Goal: Book appointment/travel/reservation

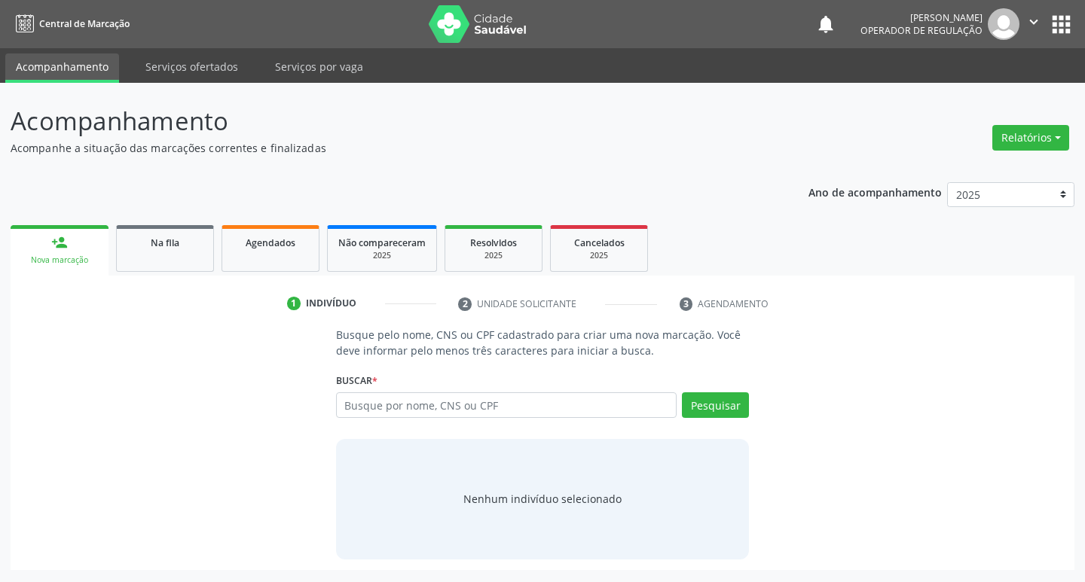
click at [489, 404] on input "text" at bounding box center [506, 406] width 341 height 26
type input "702908553052179"
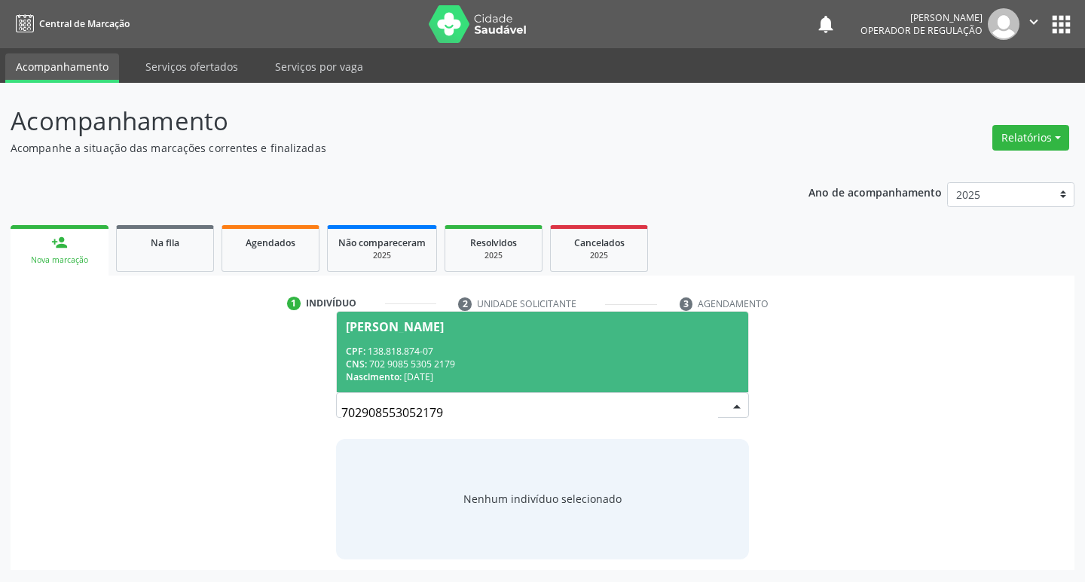
click at [608, 365] on div "CNS: 702 9085 5305 2179" at bounding box center [543, 364] width 394 height 13
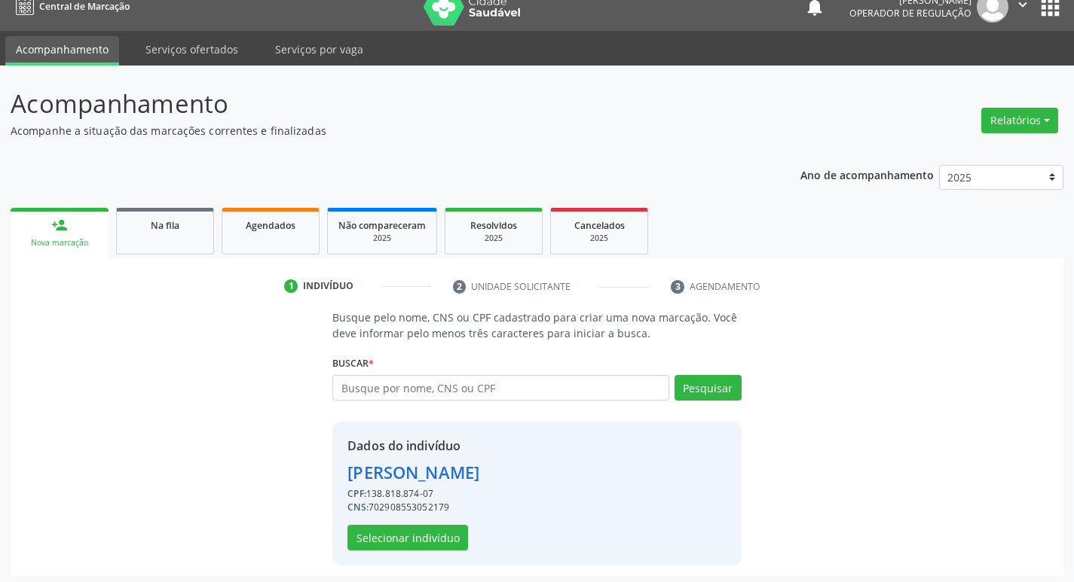
scroll to position [22, 0]
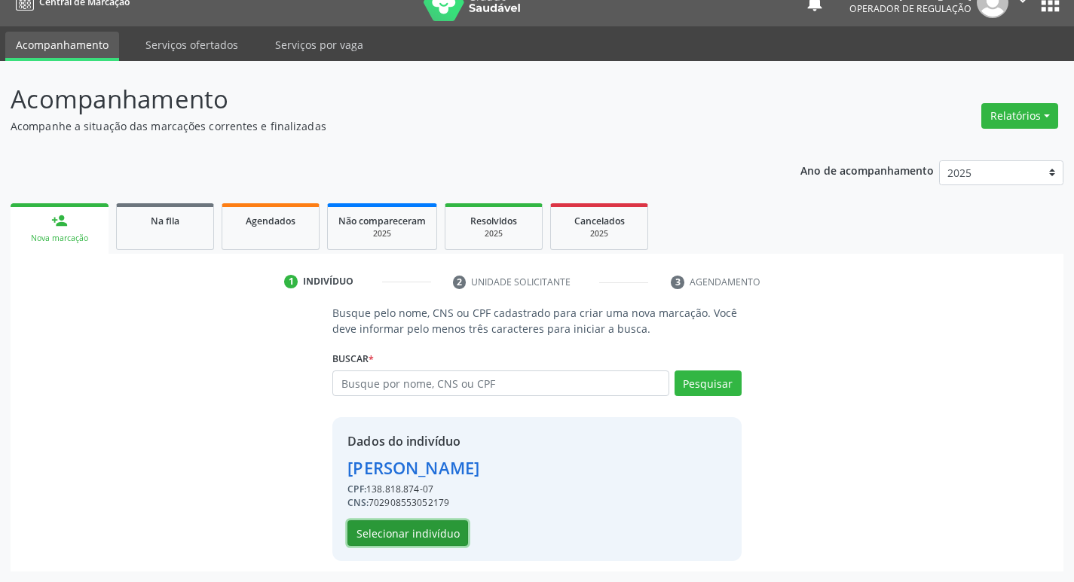
click at [448, 535] on button "Selecionar indivíduo" at bounding box center [407, 534] width 121 height 26
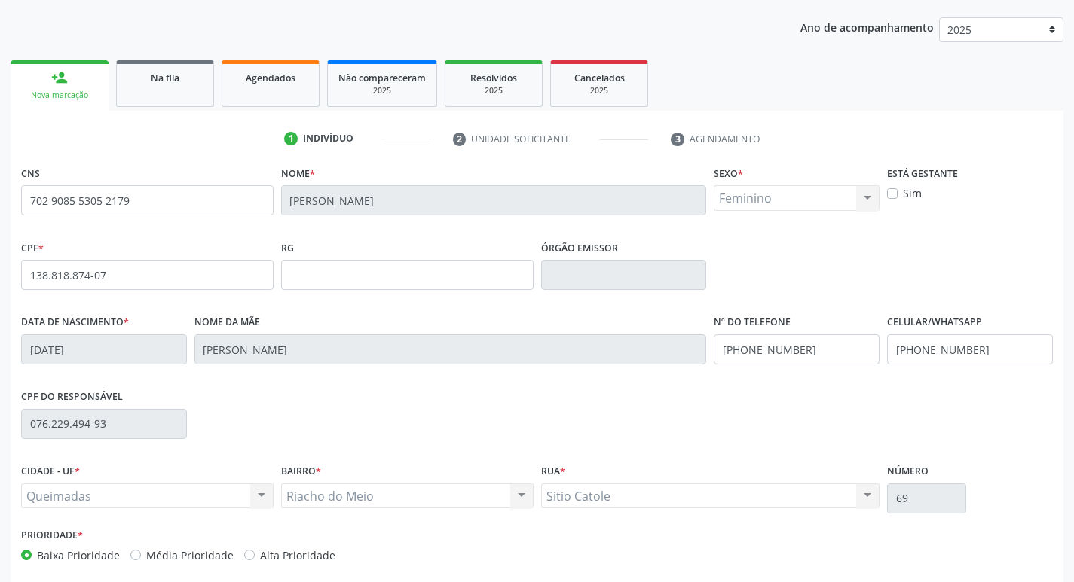
scroll to position [234, 0]
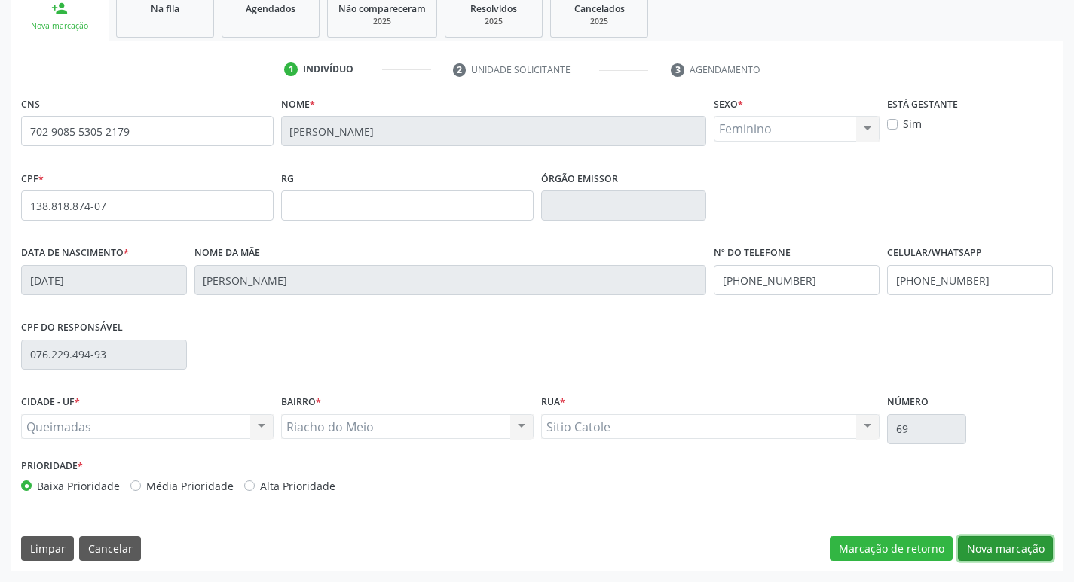
click at [1009, 545] on button "Nova marcação" at bounding box center [1005, 549] width 95 height 26
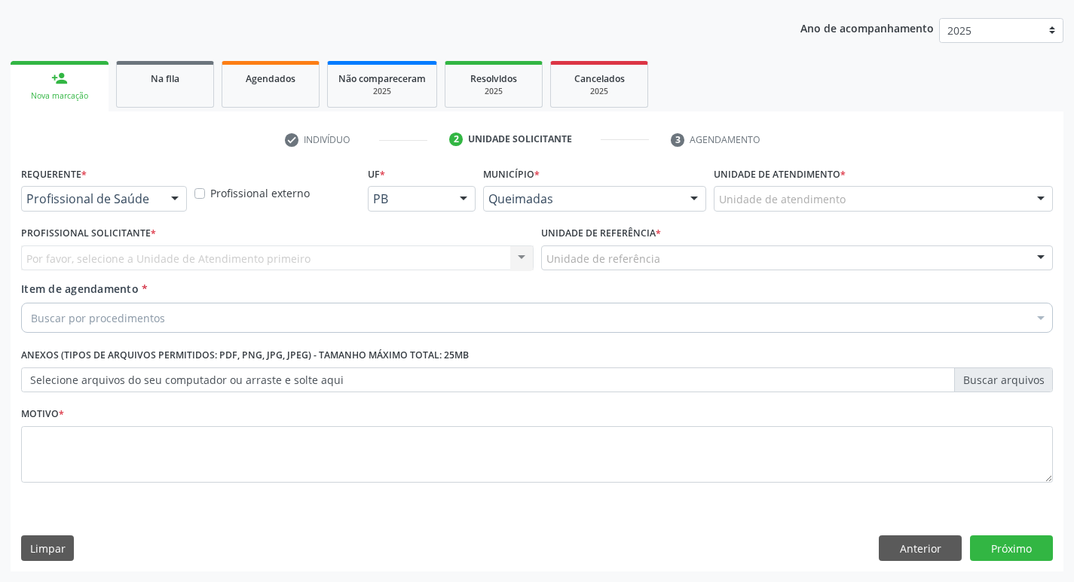
scroll to position [164, 0]
click at [938, 549] on button "Anterior" at bounding box center [920, 549] width 83 height 26
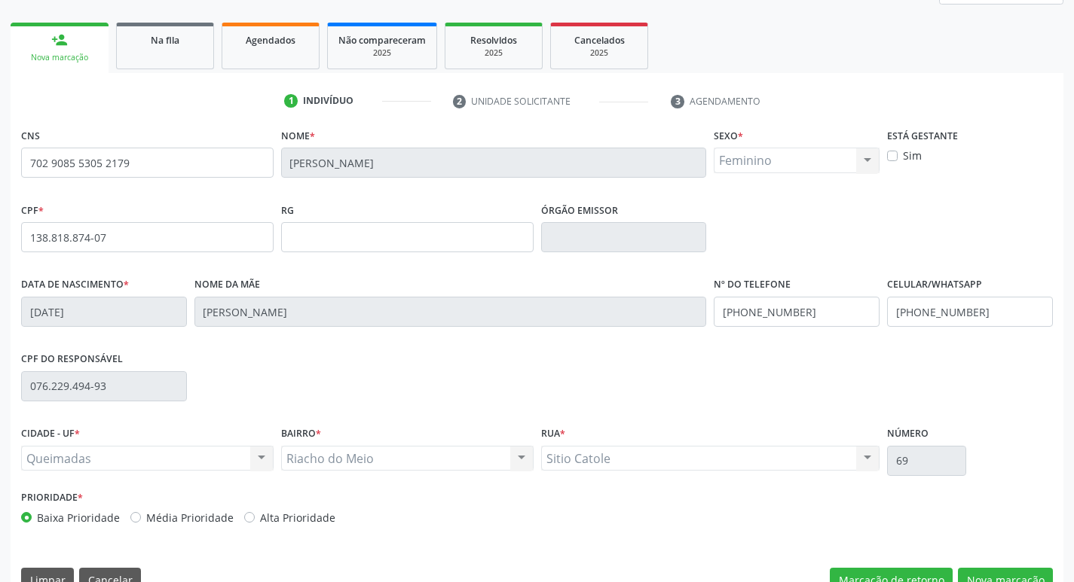
scroll to position [234, 0]
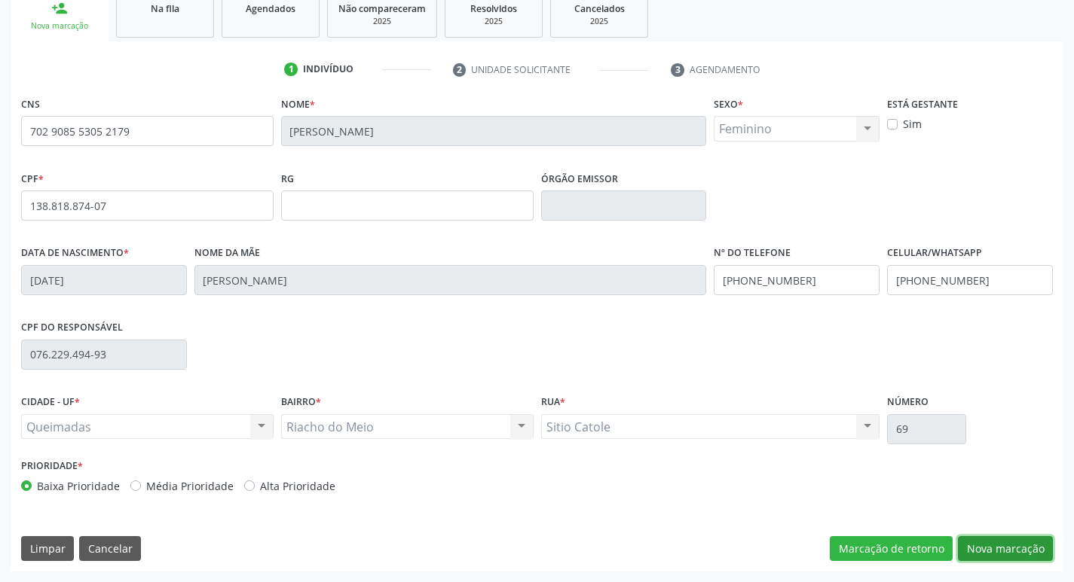
click at [1006, 549] on button "Nova marcação" at bounding box center [1005, 549] width 95 height 26
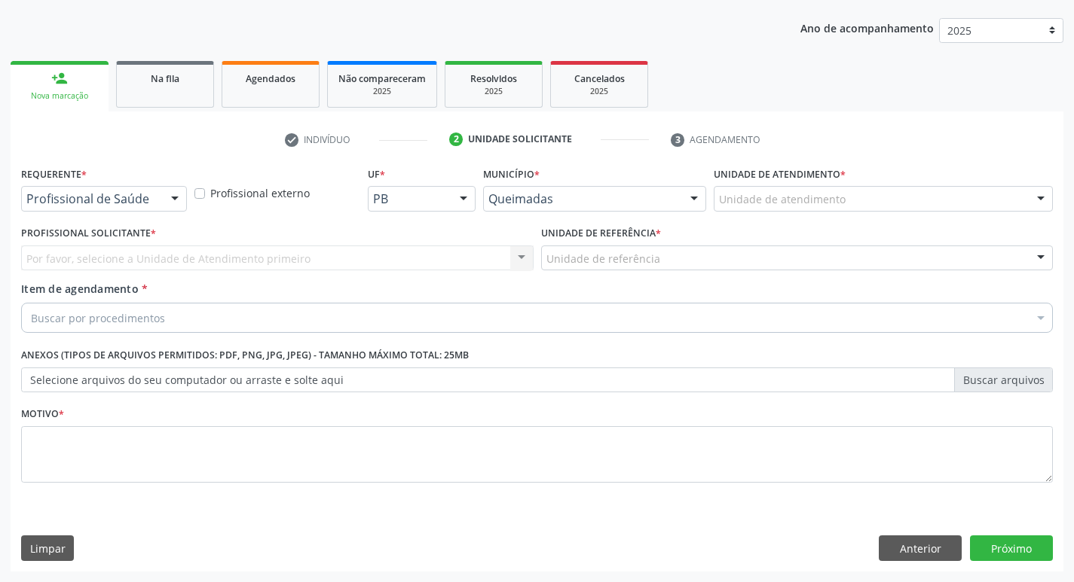
scroll to position [164, 0]
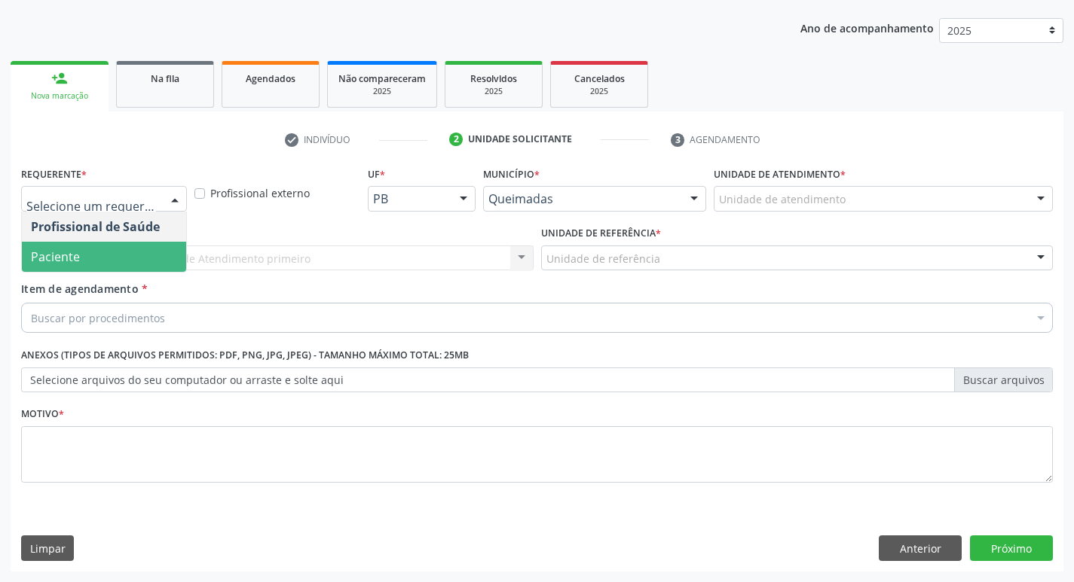
click at [131, 264] on span "Paciente" at bounding box center [104, 257] width 164 height 30
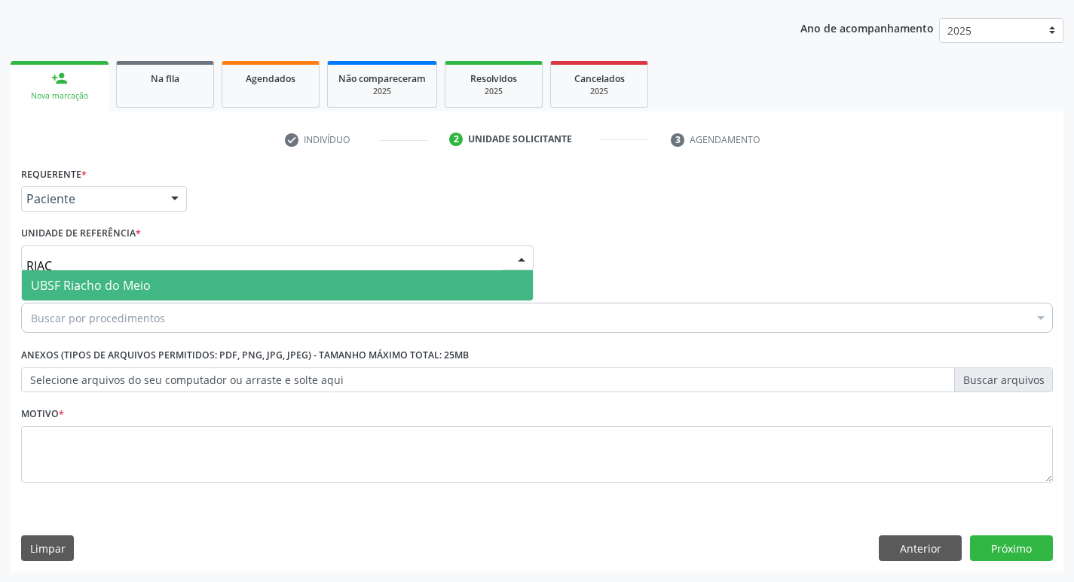
type input "RIACH"
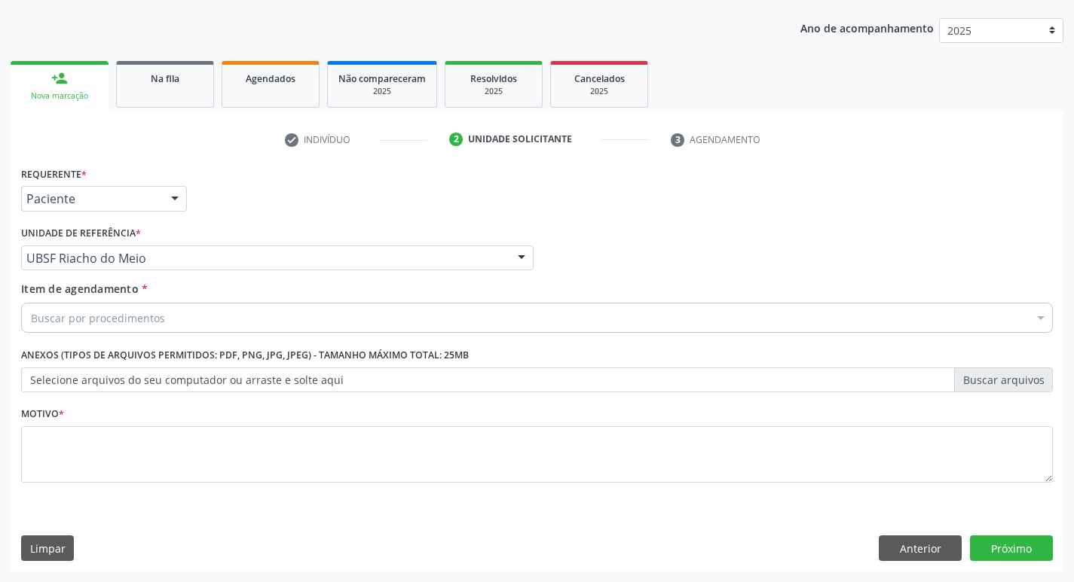
click at [415, 316] on div "Buscar por procedimentos" at bounding box center [536, 318] width 1031 height 30
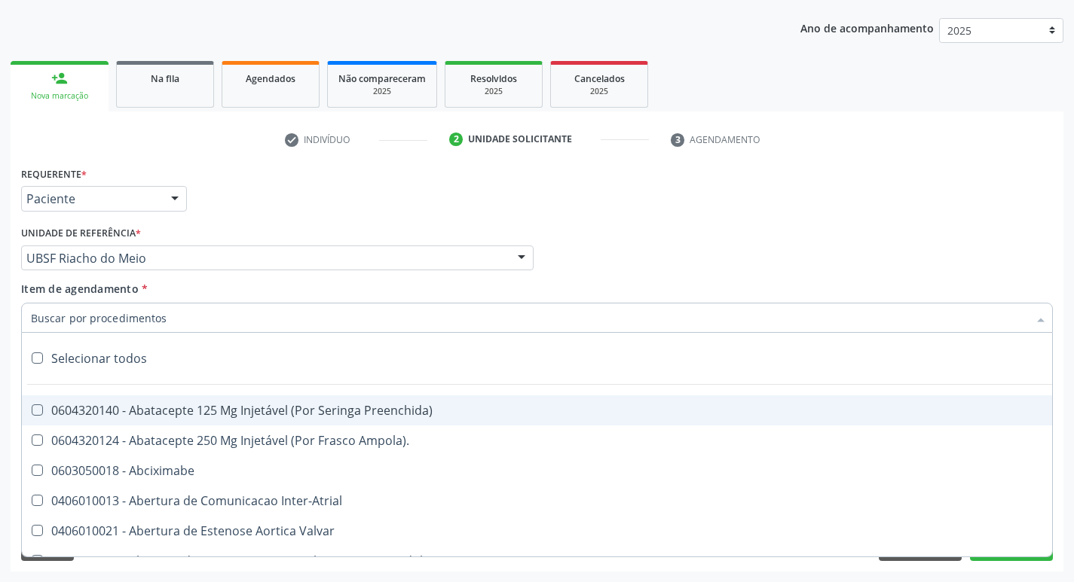
click at [415, 316] on input "Item de agendamento *" at bounding box center [529, 318] width 997 height 30
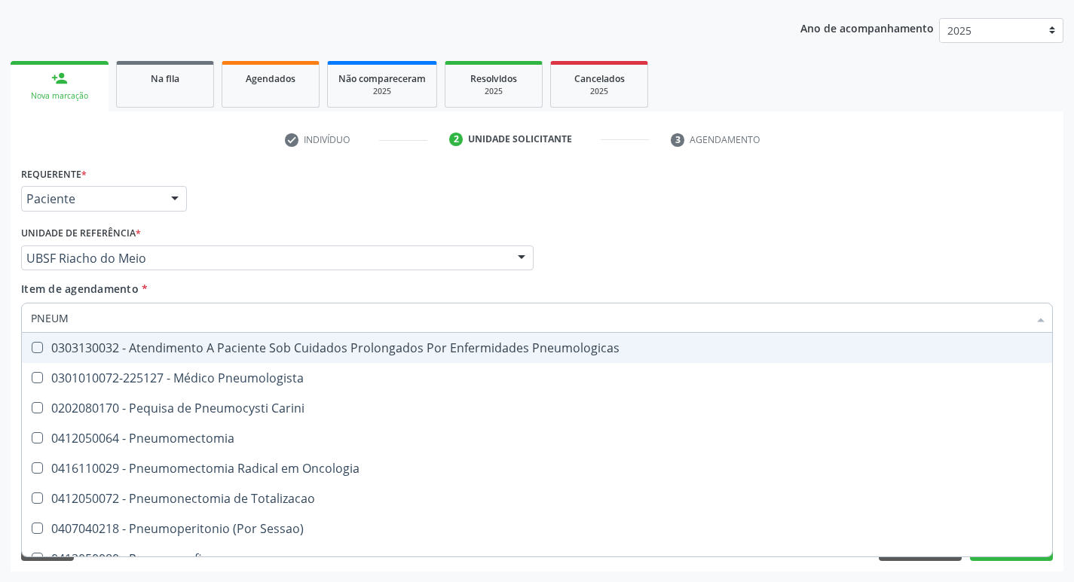
type input "PNEUMO"
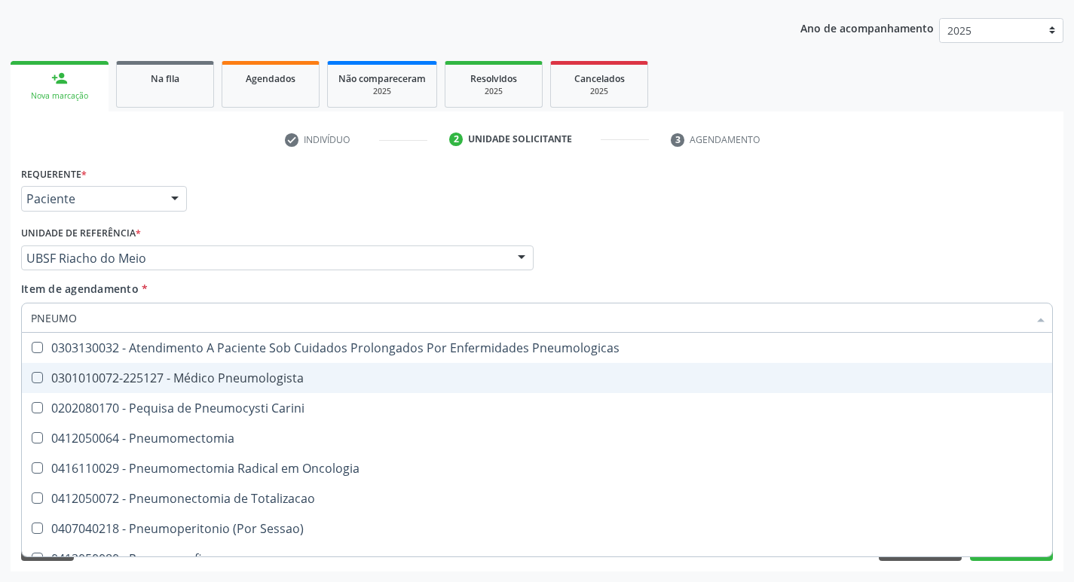
click at [344, 372] on div "0301010072-225127 - Médico Pneumologista" at bounding box center [537, 378] width 1012 height 12
checkbox Pneumologista "true"
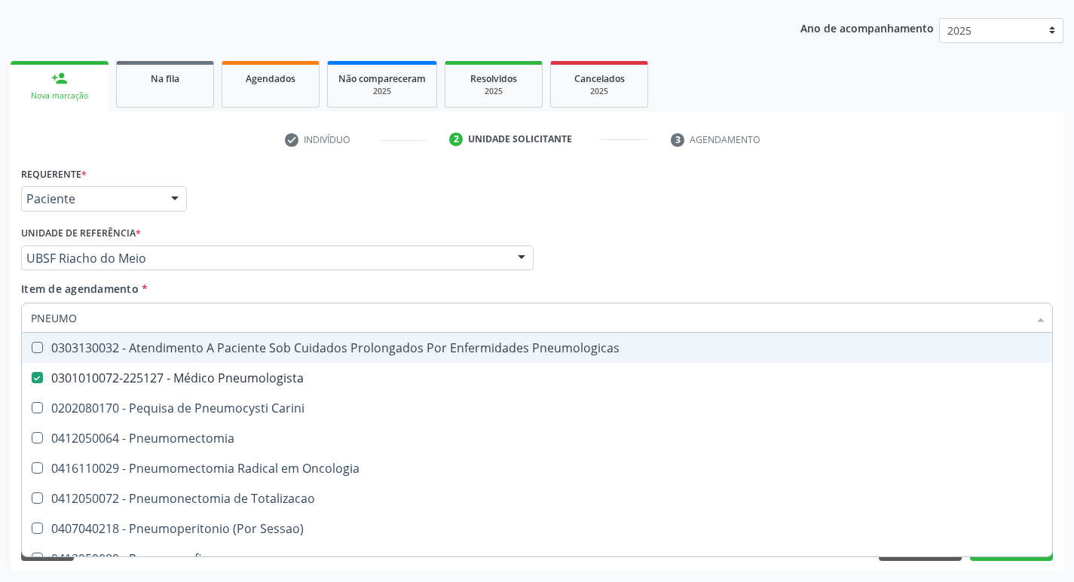
click at [586, 207] on div "Requerente * Paciente Profissional de Saúde Paciente Nenhum resultado encontrad…" at bounding box center [536, 192] width 1039 height 59
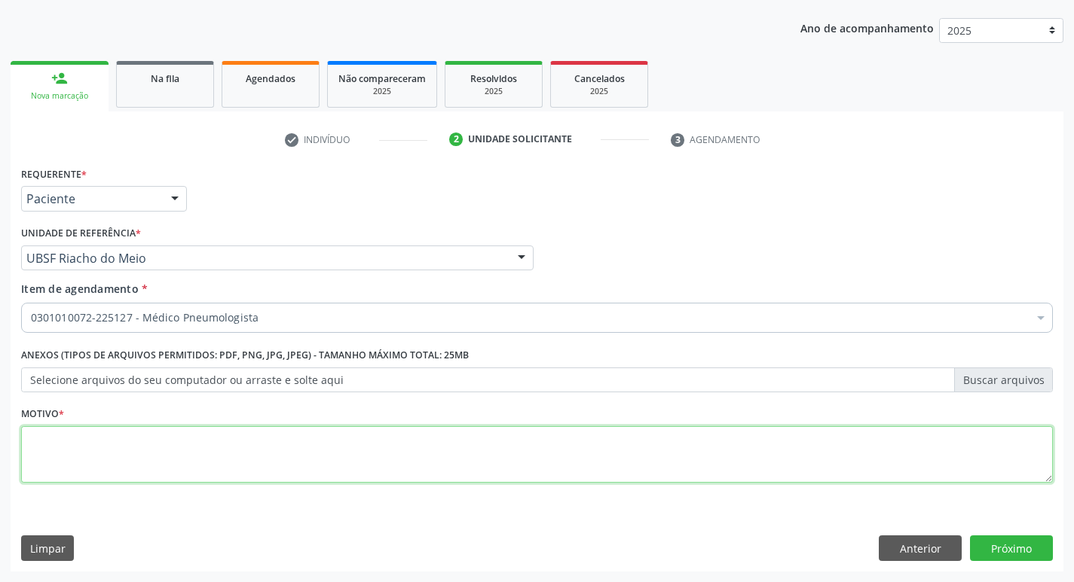
click at [332, 431] on textarea at bounding box center [536, 454] width 1031 height 57
type textarea "RETORNO."
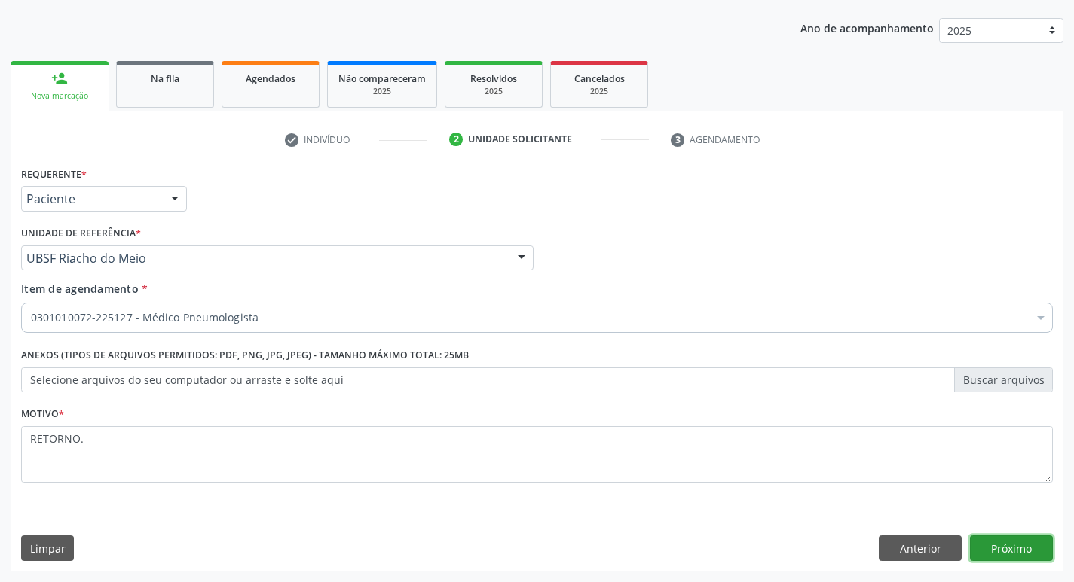
drag, startPoint x: 1018, startPoint y: 543, endPoint x: 456, endPoint y: 29, distance: 762.1
click at [1018, 544] on button "Próximo" at bounding box center [1011, 549] width 83 height 26
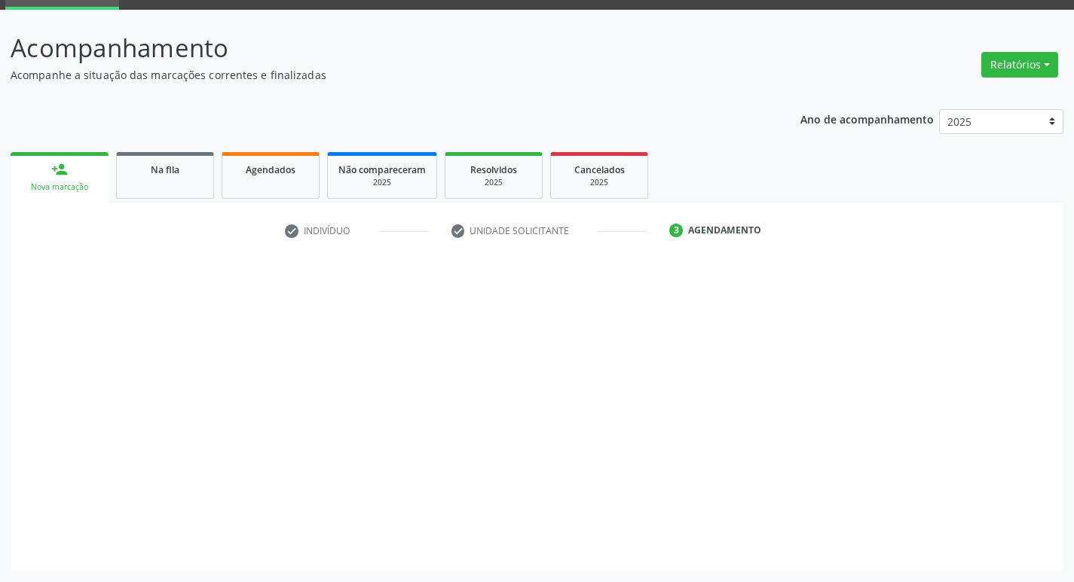
scroll to position [73, 0]
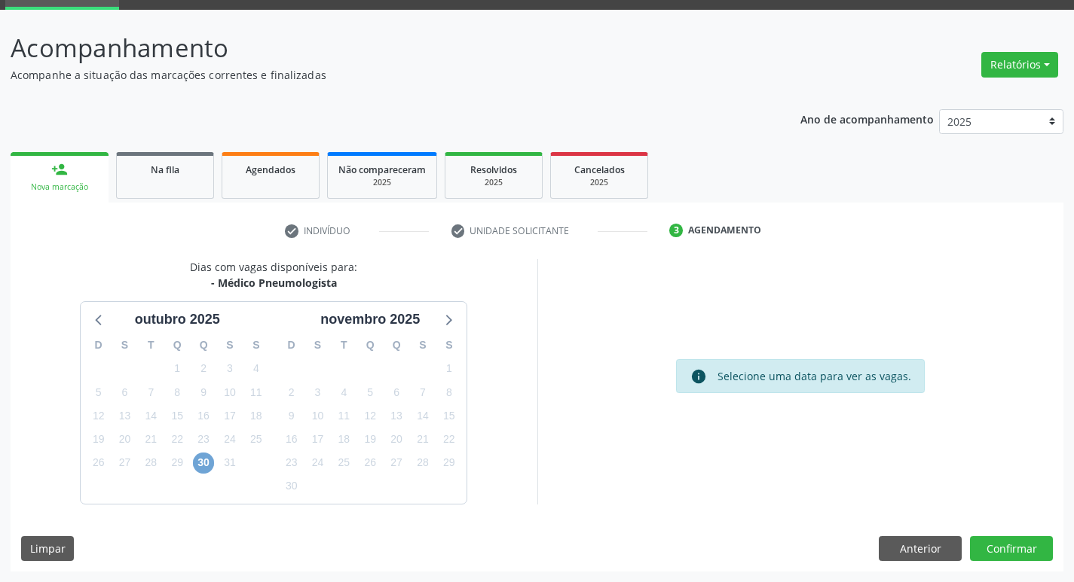
click at [208, 465] on span "30" at bounding box center [203, 463] width 21 height 21
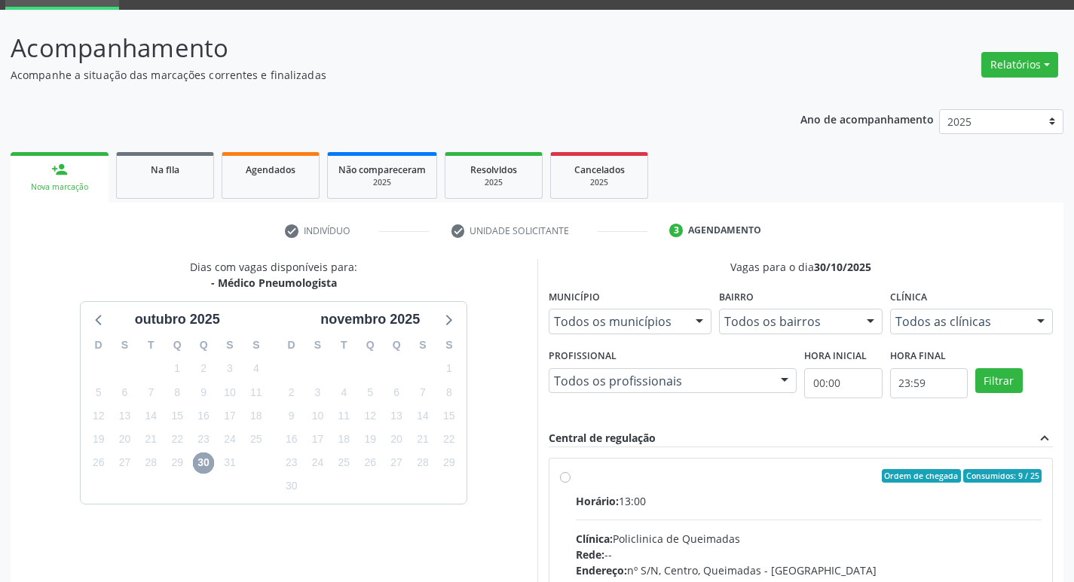
scroll to position [291, 0]
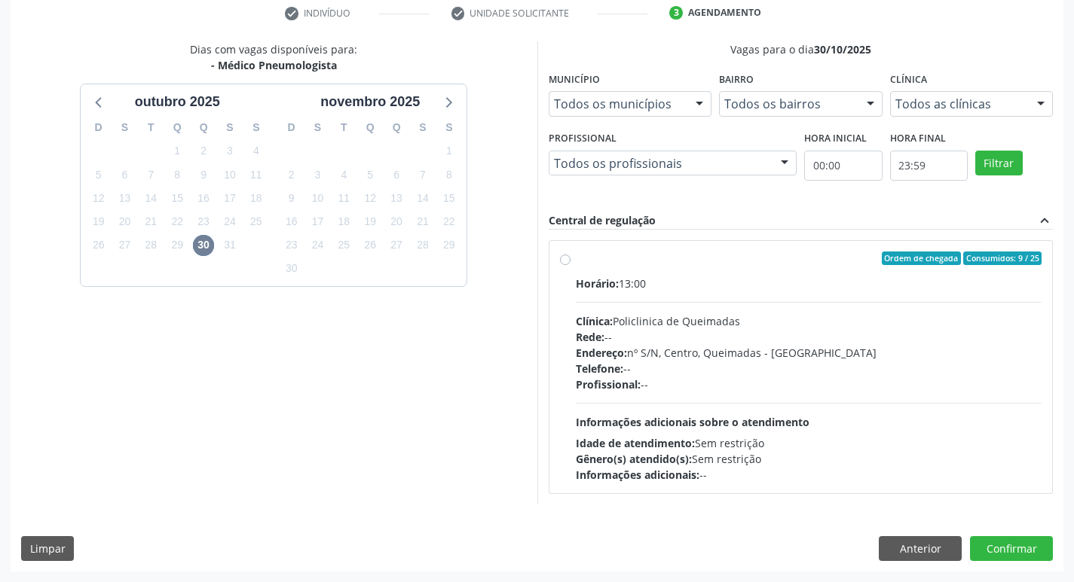
click at [802, 299] on div "Horário: 13:00 Clínica: Policlinica de Queimadas Rede: -- Endereço: nº S/N, Cen…" at bounding box center [809, 379] width 466 height 207
click at [570, 265] on input "Ordem de chegada Consumidos: 9 / 25 Horário: 13:00 Clínica: Policlinica de Quei…" at bounding box center [565, 259] width 11 height 14
radio input "true"
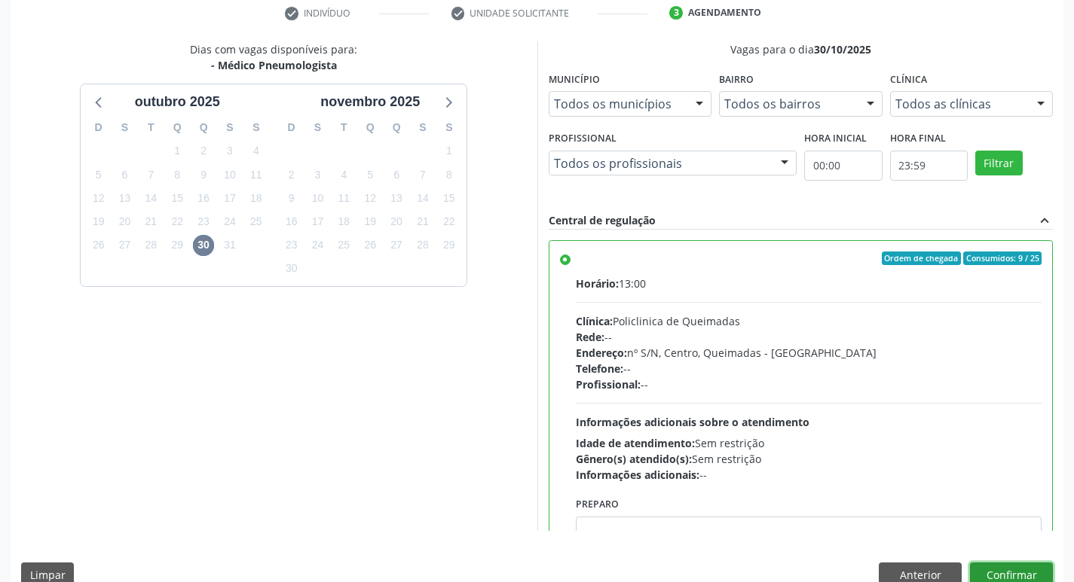
click at [1016, 568] on button "Confirmar" at bounding box center [1011, 576] width 83 height 26
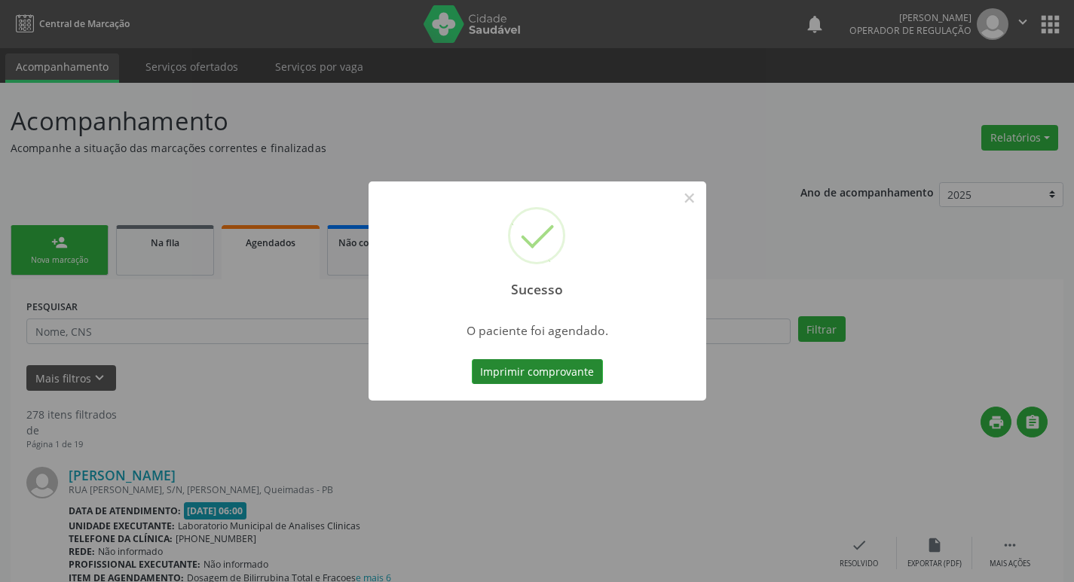
click at [570, 377] on button "Imprimir comprovante" at bounding box center [537, 372] width 131 height 26
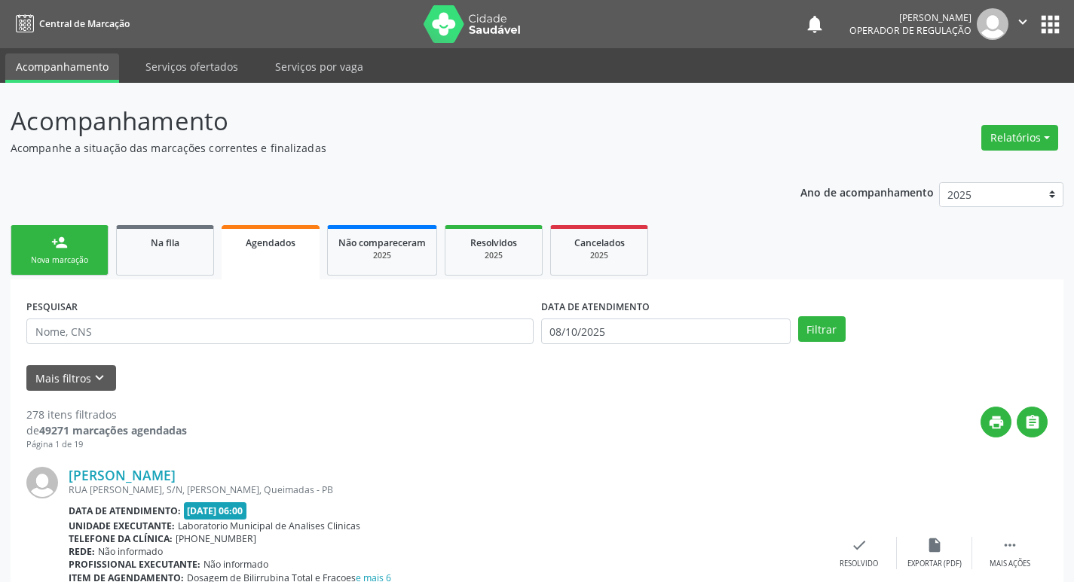
click at [71, 268] on link "person_add Nova marcação" at bounding box center [60, 250] width 98 height 50
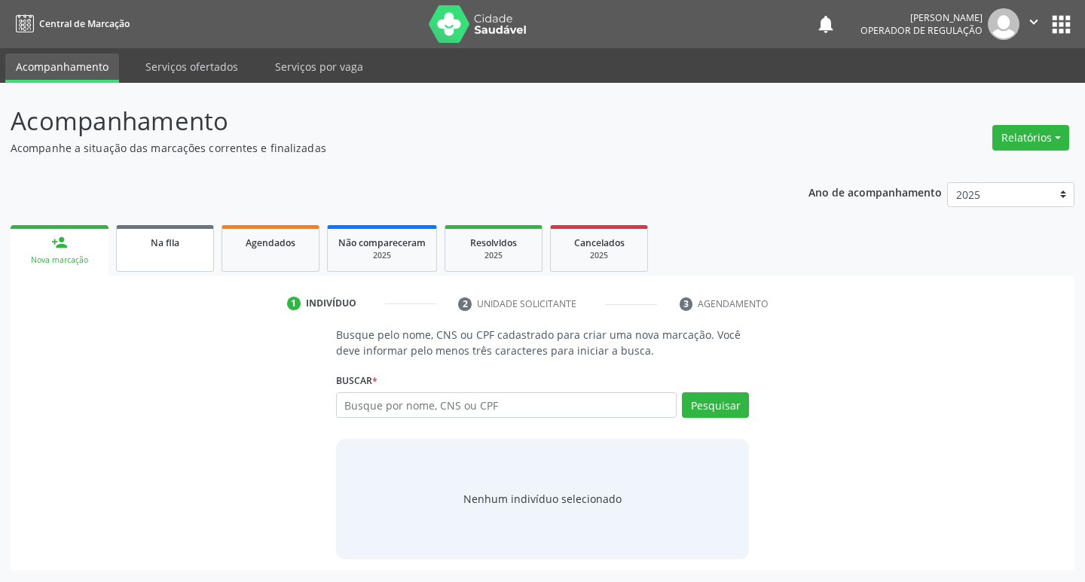
click at [157, 260] on link "Na fila" at bounding box center [165, 248] width 98 height 47
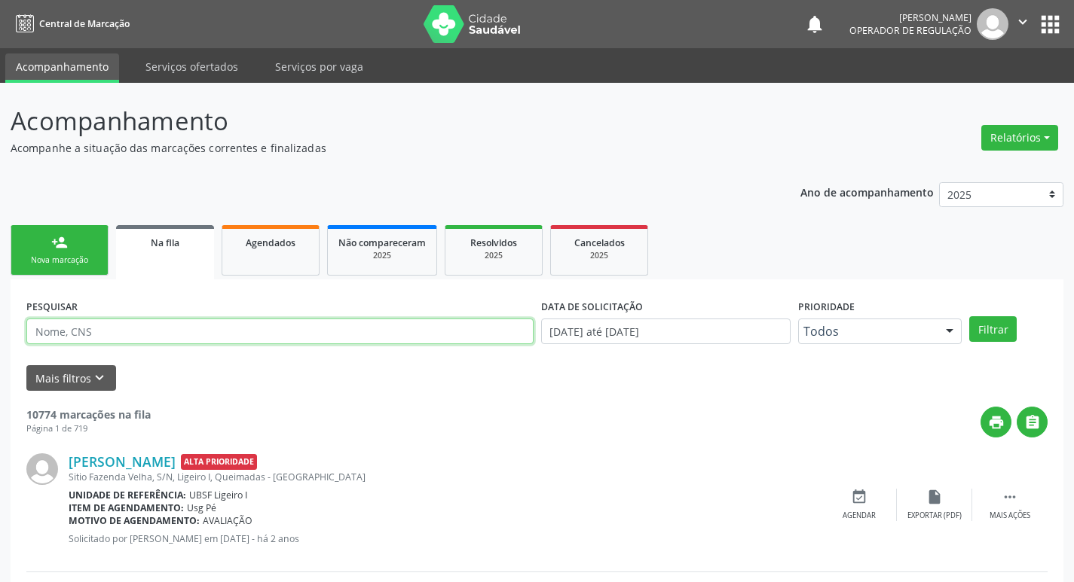
click at [268, 331] on input "text" at bounding box center [279, 332] width 507 height 26
type input "700506979157957"
click at [969, 316] on button "Filtrar" at bounding box center [992, 329] width 47 height 26
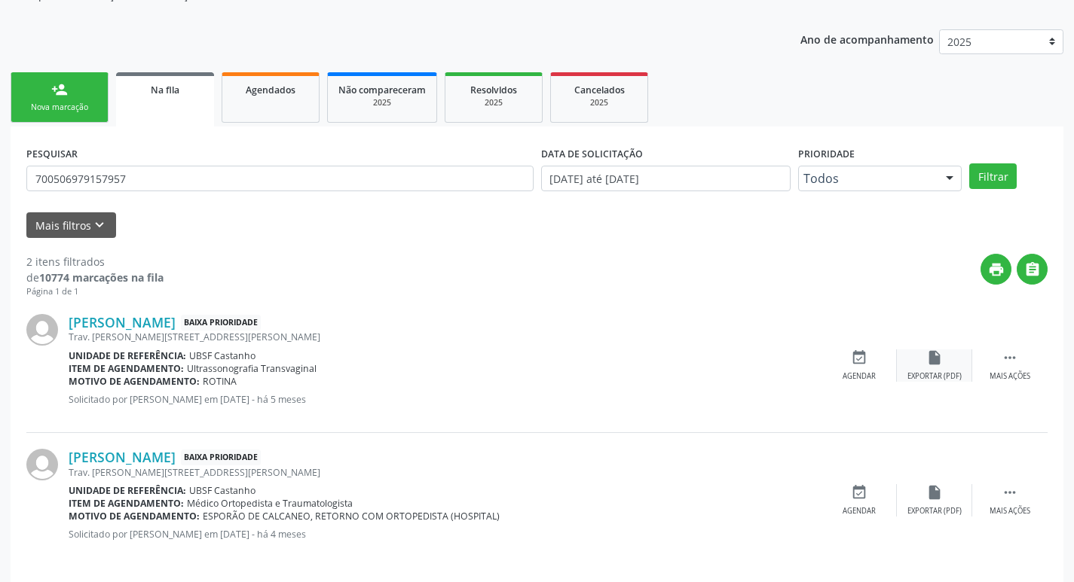
scroll to position [164, 0]
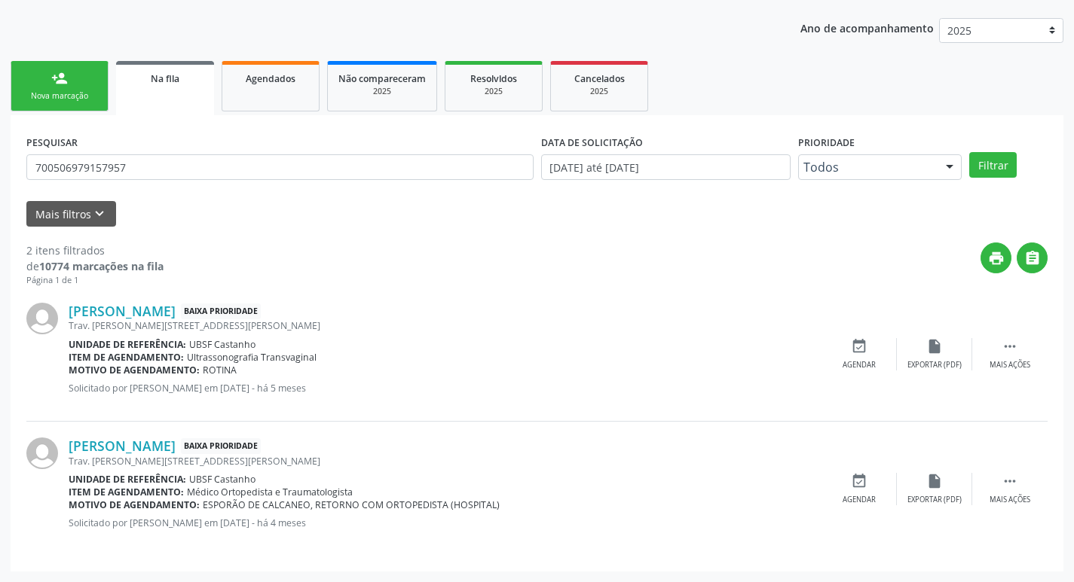
click at [866, 337] on div "[PERSON_NAME] Baixa Prioridade Trav. [PERSON_NAME][STREET_ADDRESS][PERSON_NAME]…" at bounding box center [536, 354] width 1021 height 135
click at [865, 347] on icon "event_available" at bounding box center [859, 346] width 17 height 17
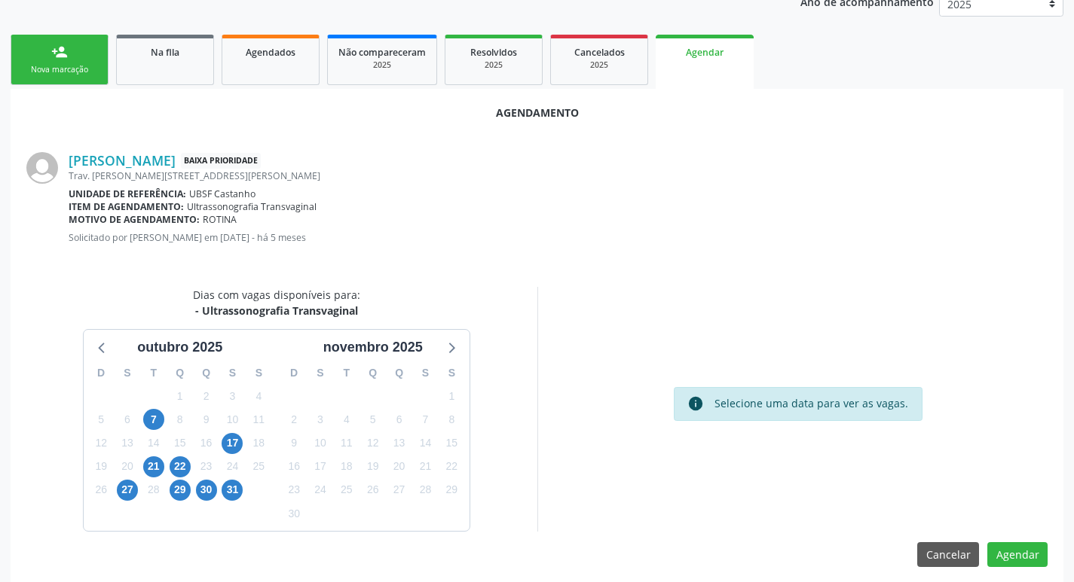
scroll to position [202, 0]
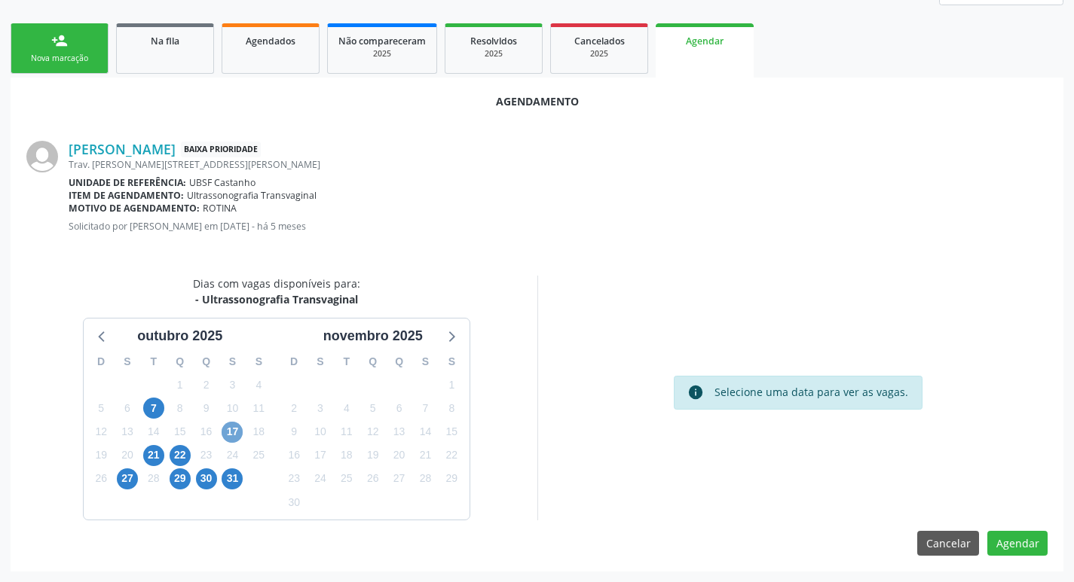
click at [239, 434] on span "17" at bounding box center [232, 432] width 21 height 21
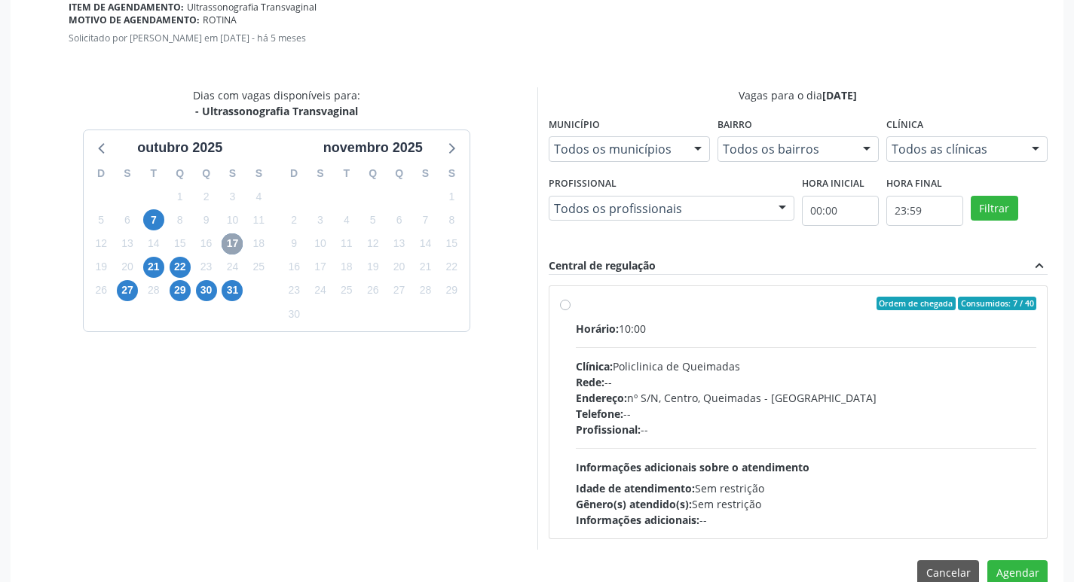
scroll to position [420, 0]
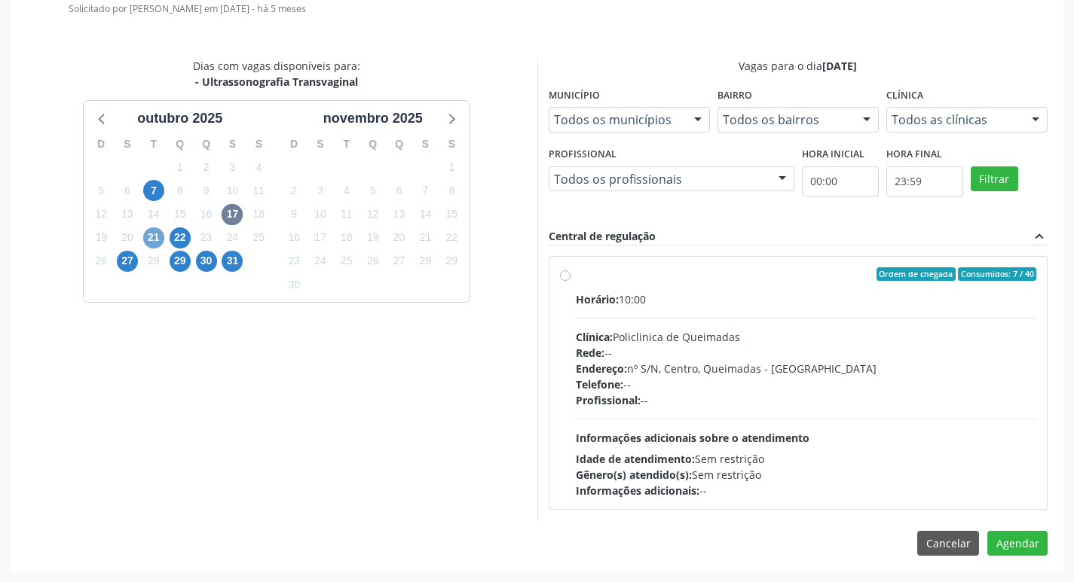
click at [155, 239] on span "21" at bounding box center [153, 238] width 21 height 21
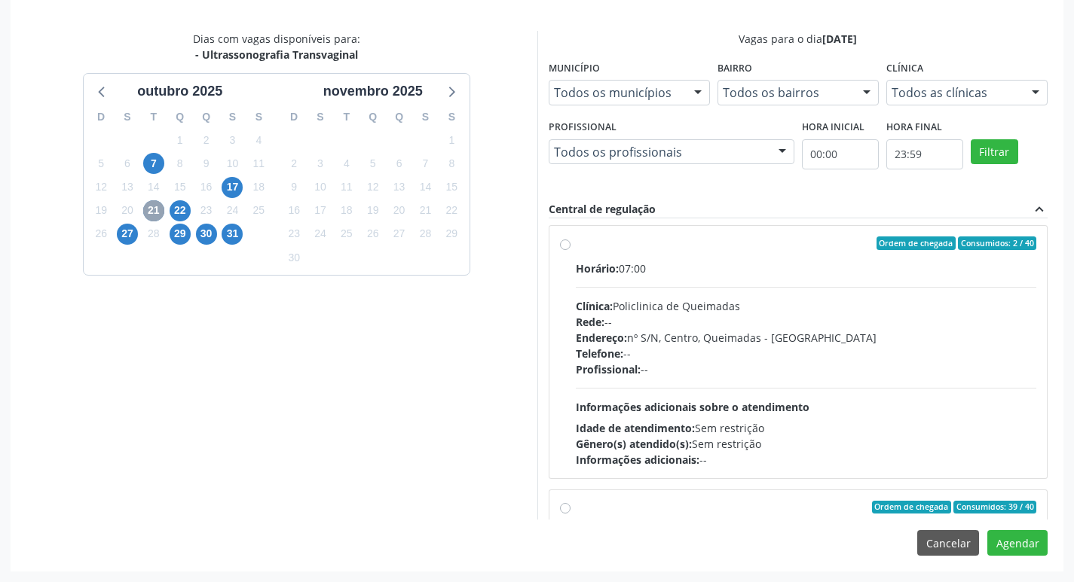
scroll to position [0, 0]
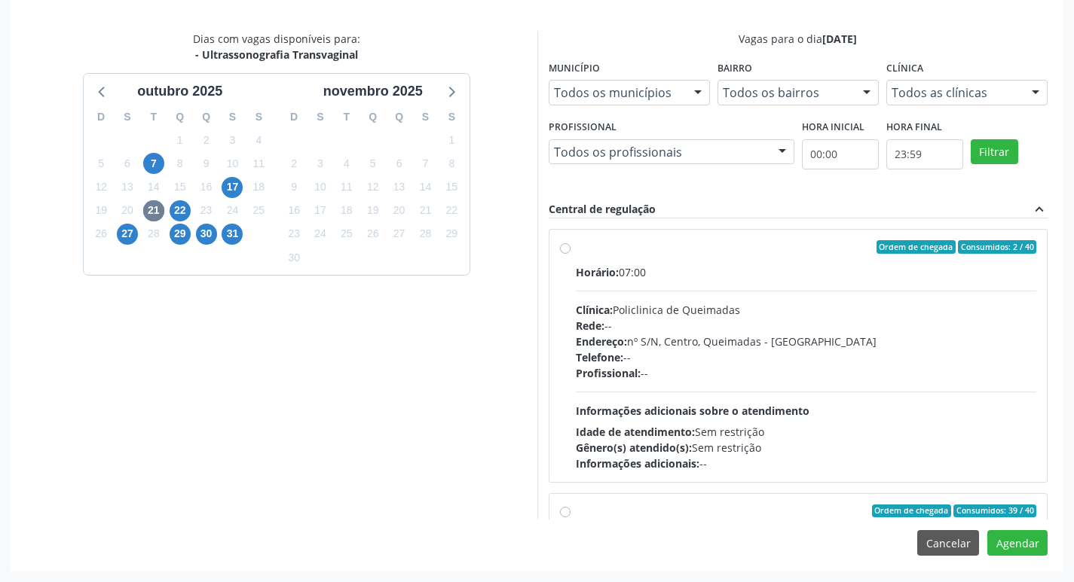
click at [755, 270] on div "Horário: 07:00" at bounding box center [806, 272] width 461 height 16
click at [570, 254] on input "Ordem de chegada Consumidos: 2 / 40 Horário: 07:00 Clínica: Policlinica de Quei…" at bounding box center [565, 247] width 11 height 14
radio input "true"
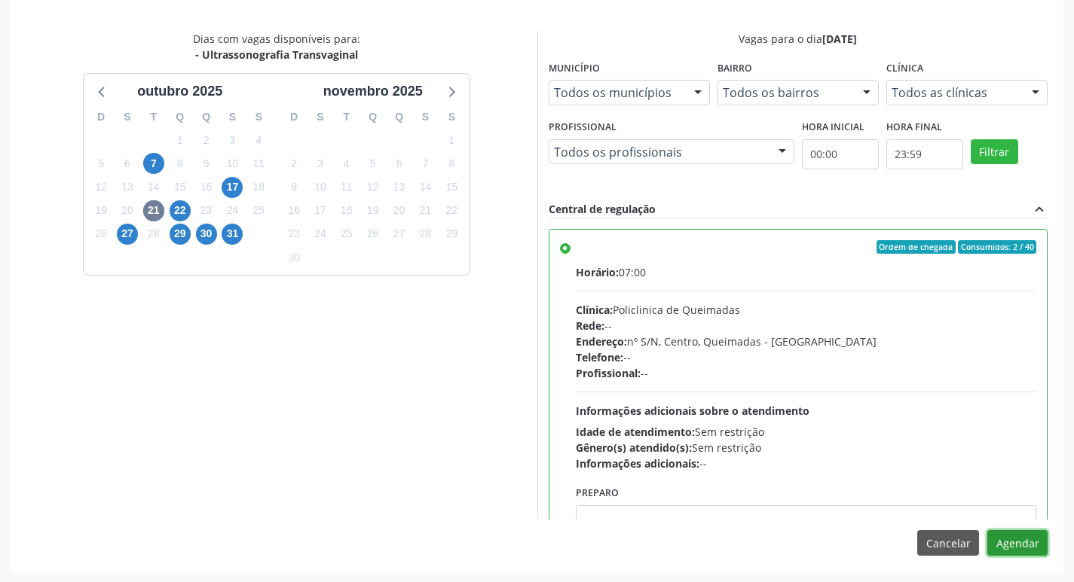
click at [1010, 536] on button "Agendar" at bounding box center [1017, 543] width 60 height 26
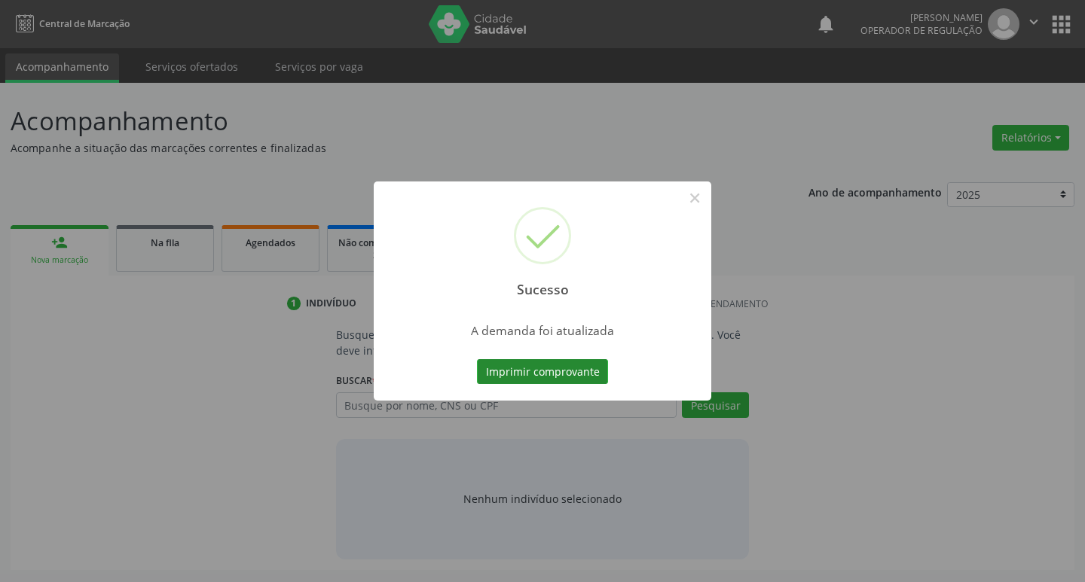
click at [535, 361] on button "Imprimir comprovante" at bounding box center [542, 372] width 131 height 26
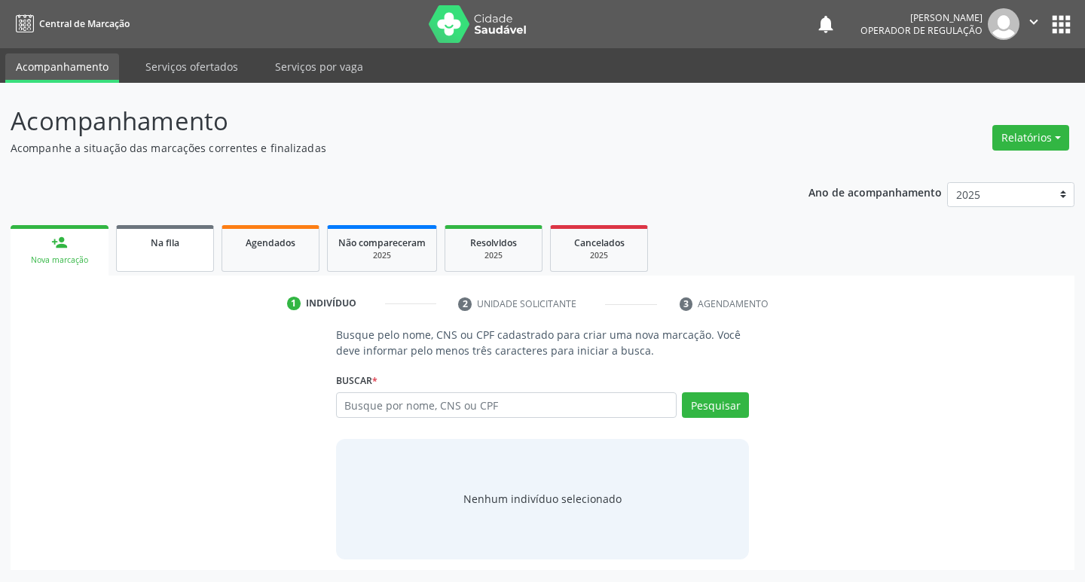
click at [188, 250] on link "Na fila" at bounding box center [165, 248] width 98 height 47
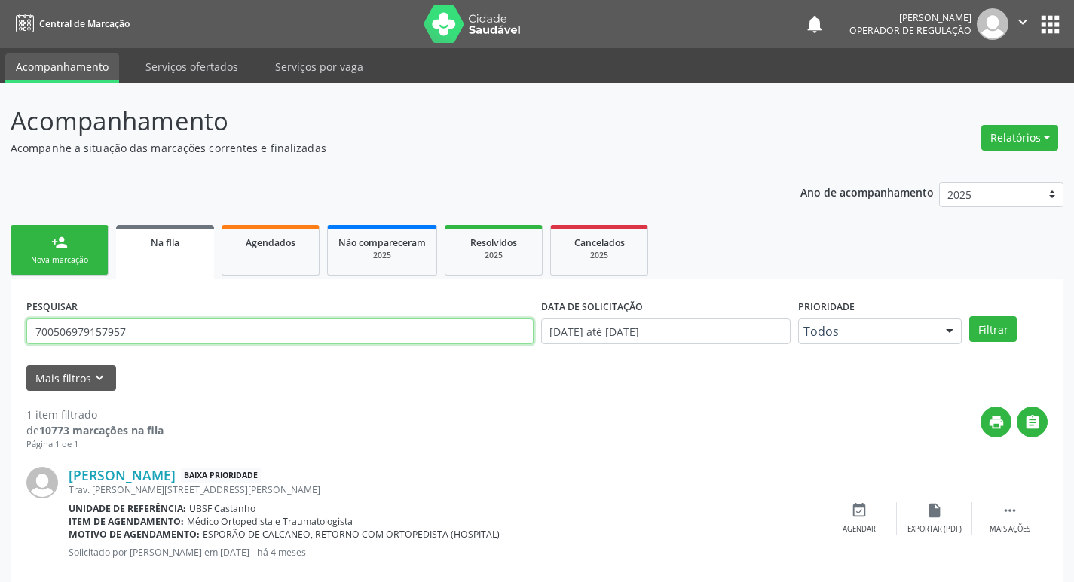
click at [198, 330] on input "700506979157957" at bounding box center [279, 332] width 507 height 26
type input "703206696121398"
click at [969, 316] on button "Filtrar" at bounding box center [992, 329] width 47 height 26
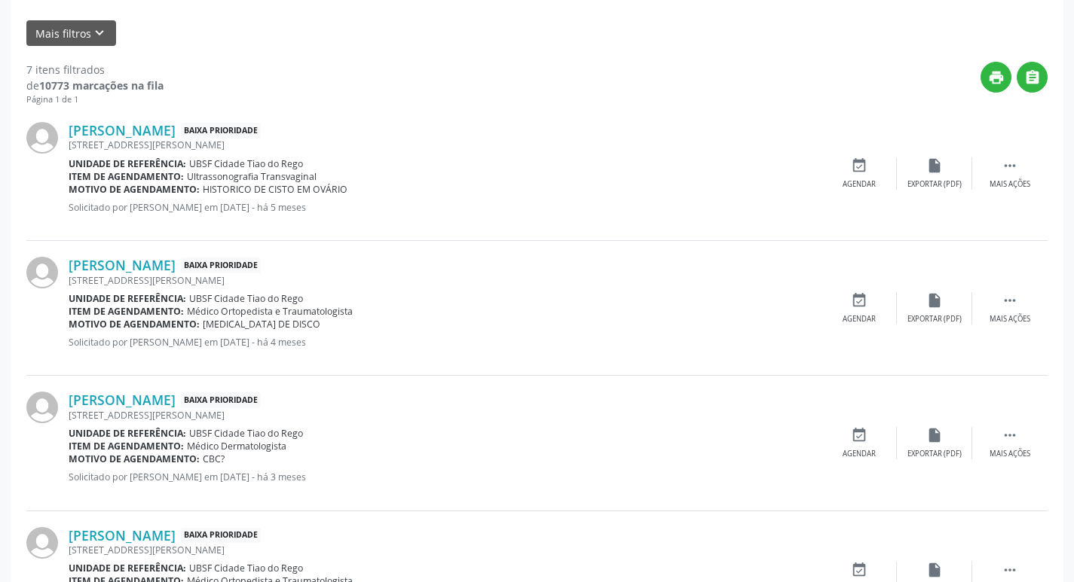
scroll to position [312, 0]
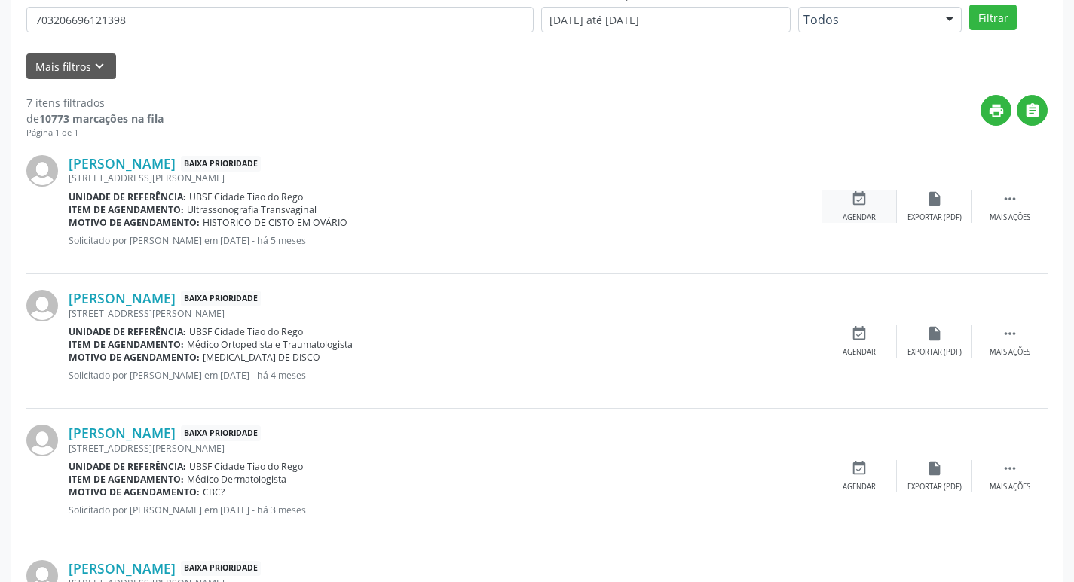
click at [864, 211] on div "event_available Agendar" at bounding box center [858, 207] width 75 height 32
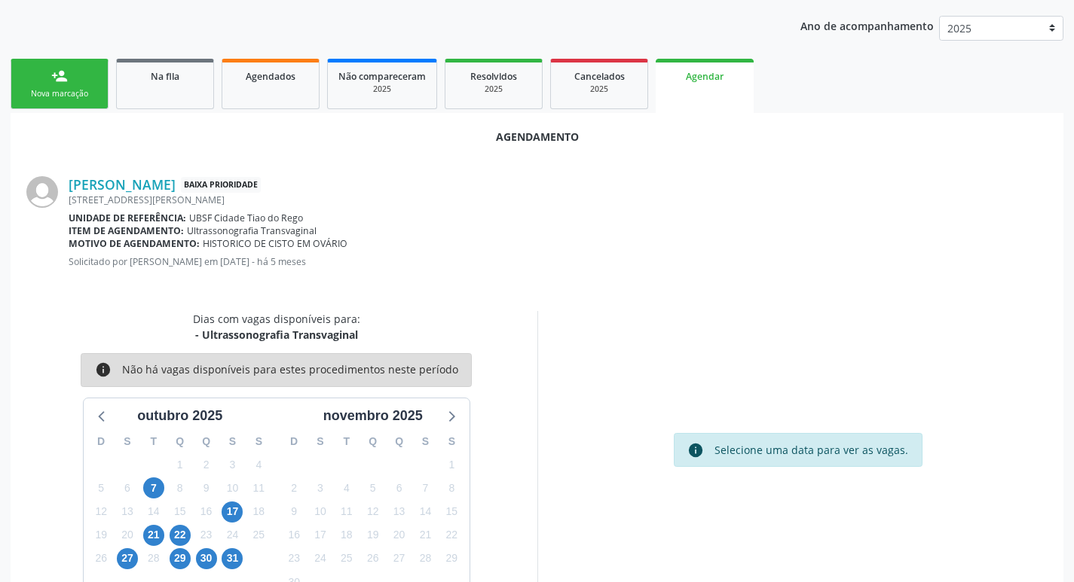
scroll to position [202, 0]
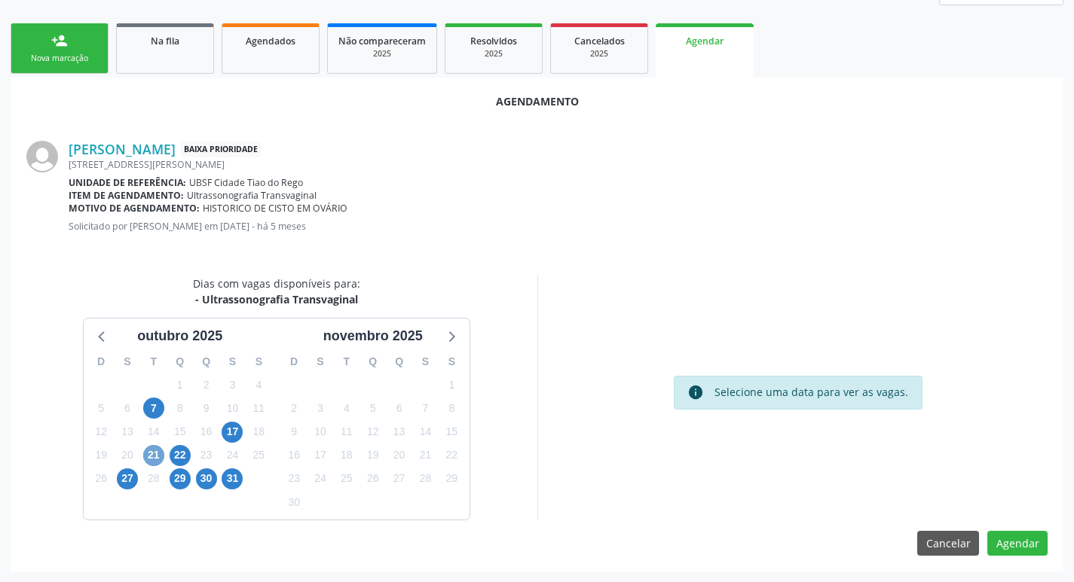
click at [154, 454] on span "21" at bounding box center [153, 455] width 21 height 21
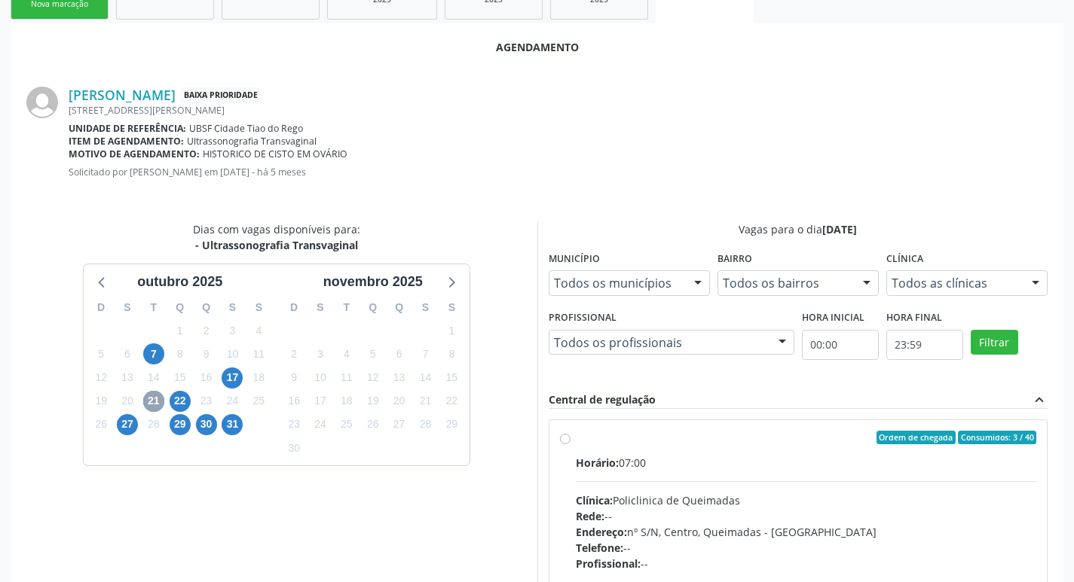
scroll to position [447, 0]
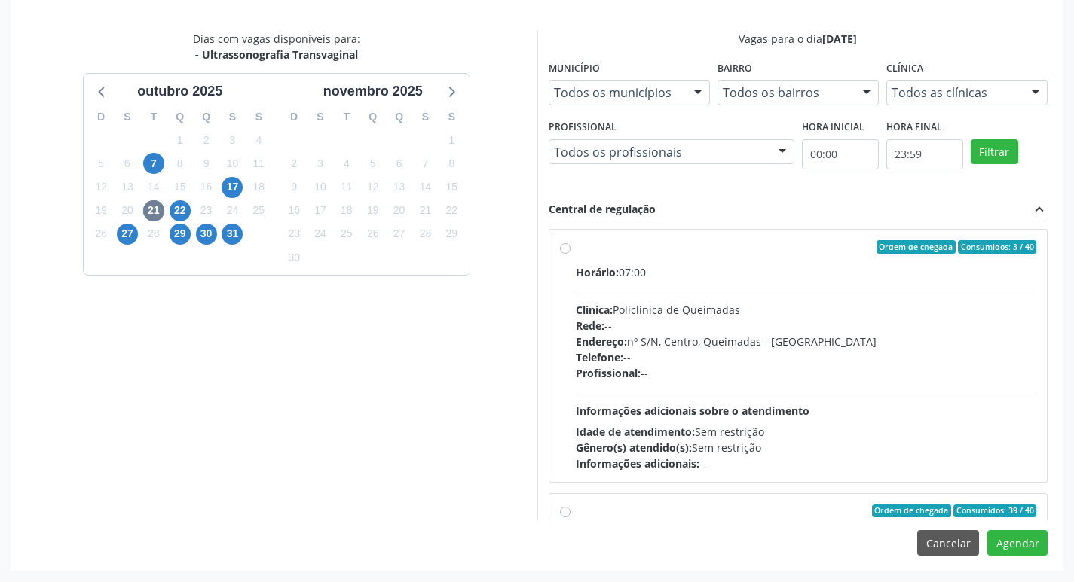
click at [738, 272] on div "Horário: 07:00" at bounding box center [806, 272] width 461 height 16
click at [570, 254] on input "Ordem de chegada Consumidos: 3 / 40 Horário: 07:00 Clínica: Policlinica de Quei…" at bounding box center [565, 247] width 11 height 14
radio input "true"
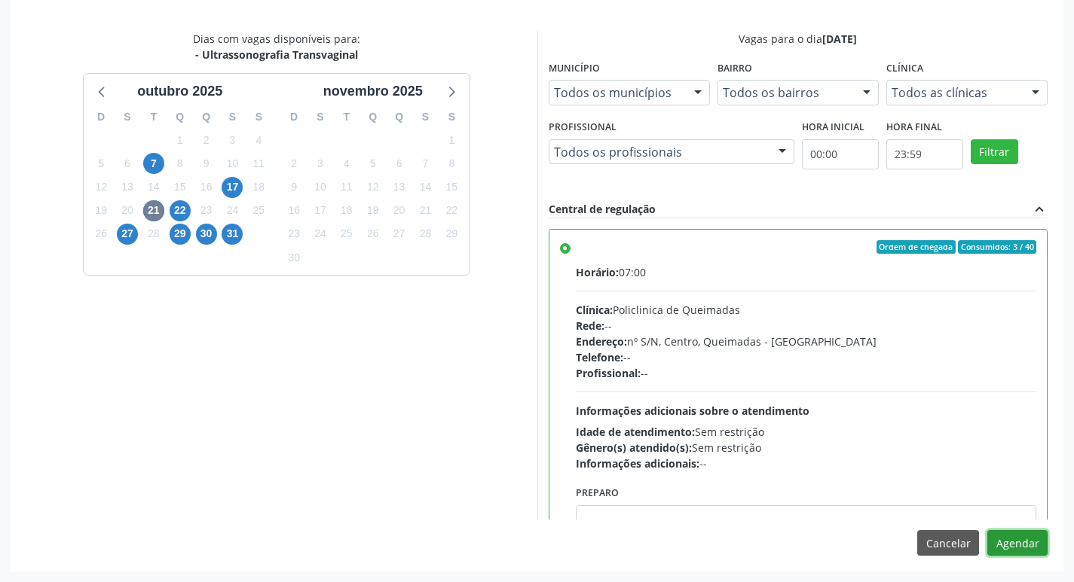
click at [1016, 538] on button "Agendar" at bounding box center [1017, 543] width 60 height 26
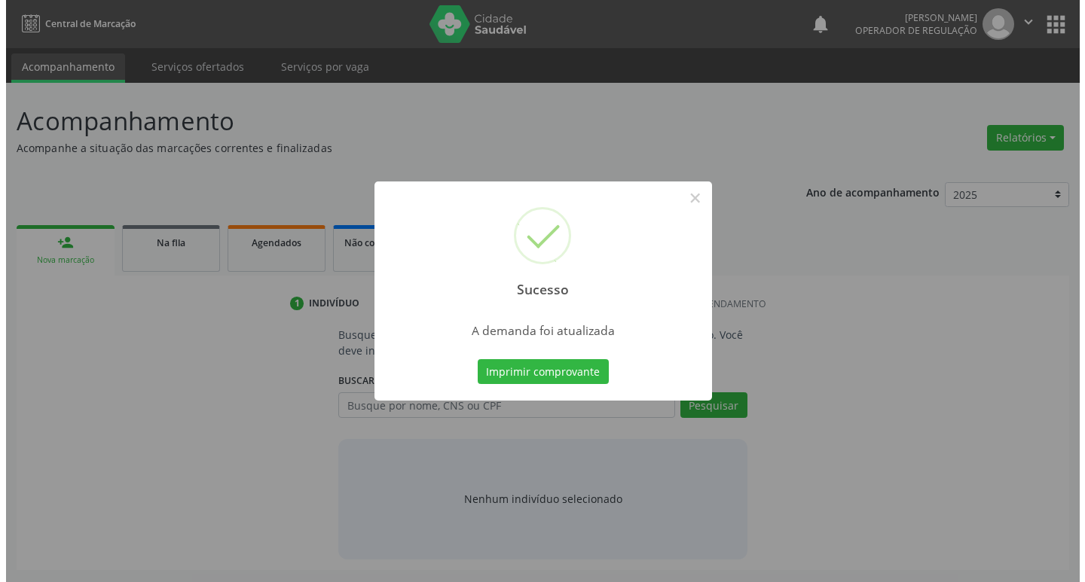
scroll to position [0, 0]
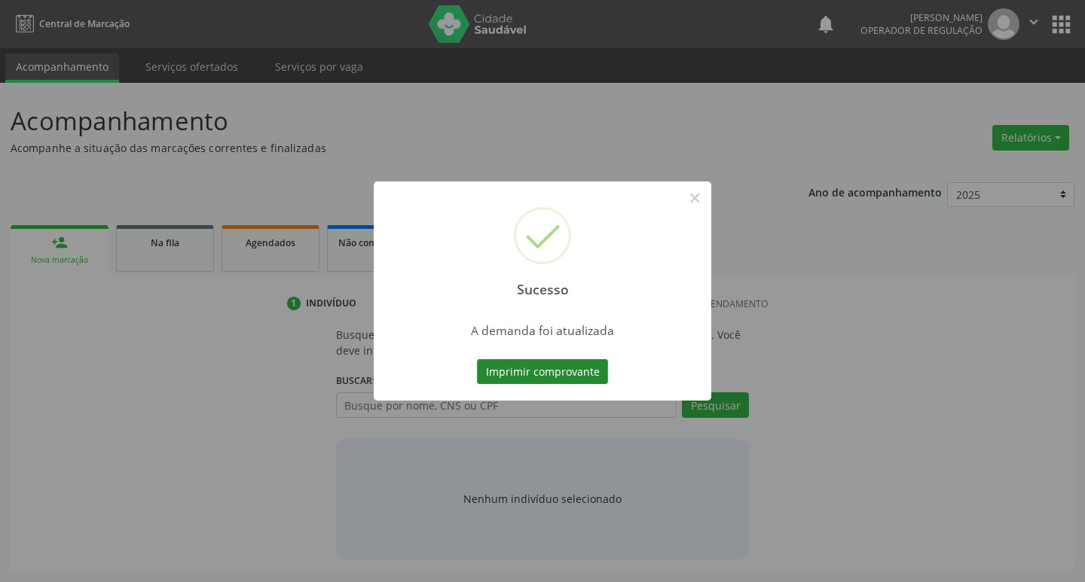
click at [535, 372] on button "Imprimir comprovante" at bounding box center [542, 372] width 131 height 26
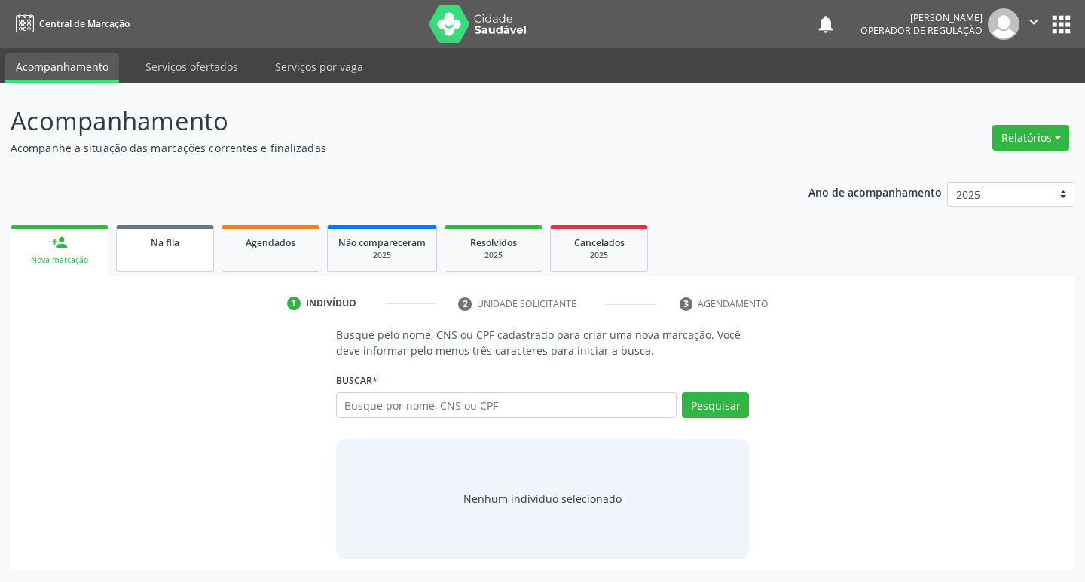
click at [191, 238] on div "Na fila" at bounding box center [164, 242] width 75 height 16
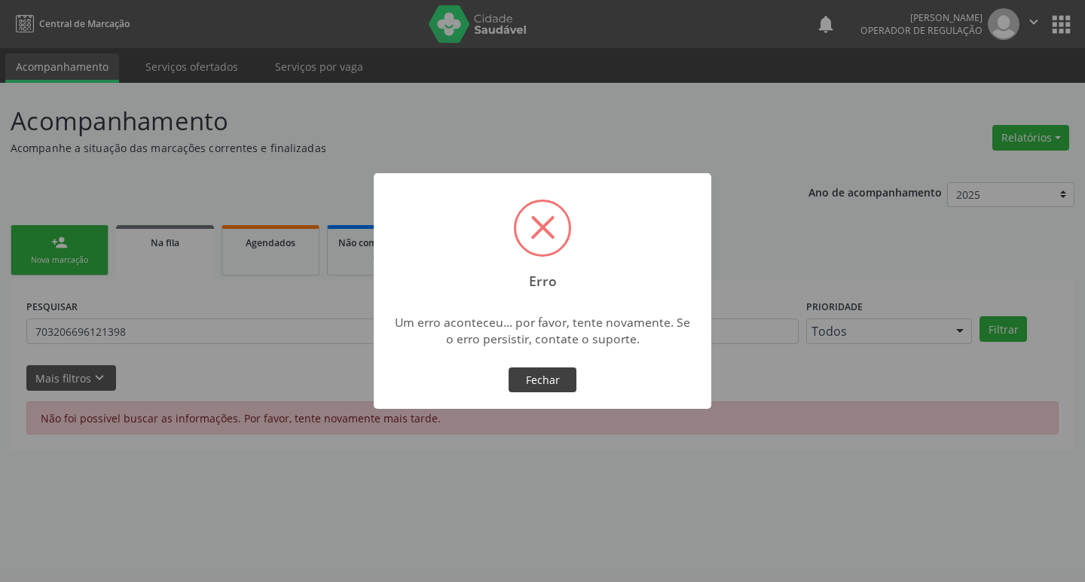
click at [539, 382] on button "Fechar" at bounding box center [543, 381] width 68 height 26
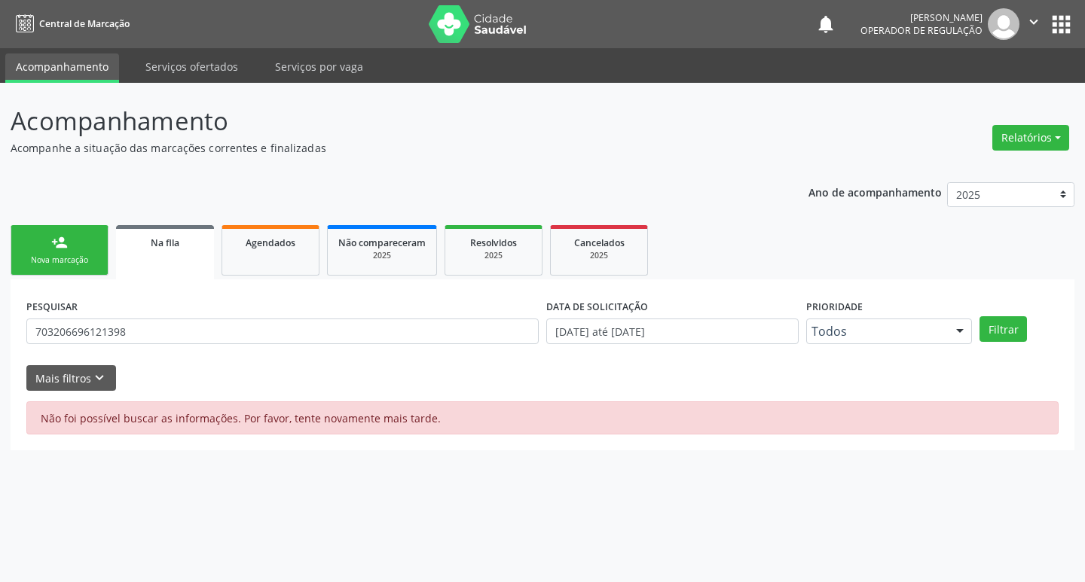
click at [197, 310] on div "PESQUISAR 703206696121398" at bounding box center [283, 324] width 520 height 59
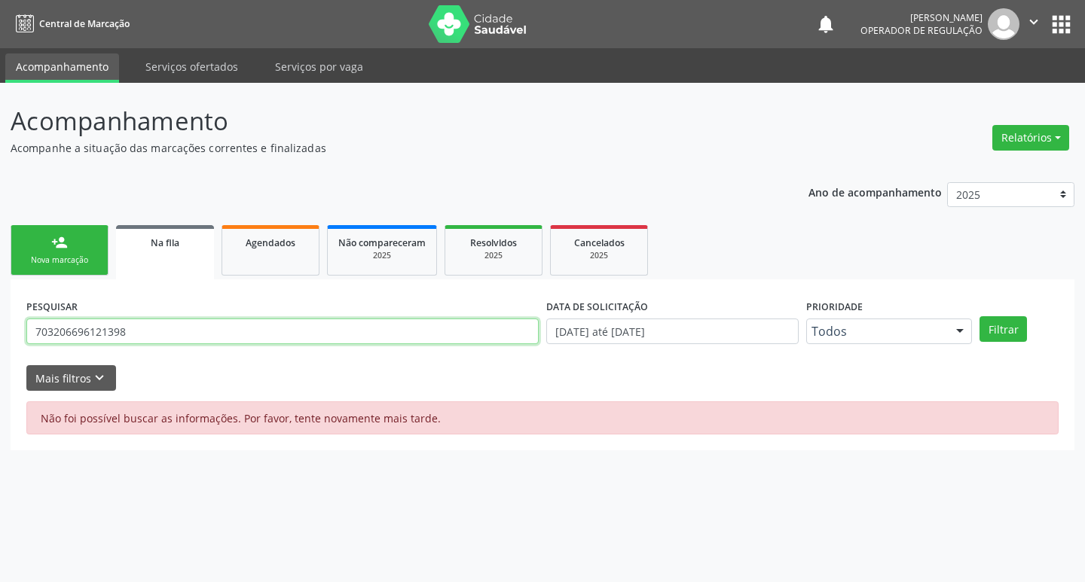
click at [187, 325] on input "703206696121398" at bounding box center [282, 332] width 512 height 26
type input "706306722898270"
click at [980, 316] on button "Filtrar" at bounding box center [1003, 329] width 47 height 26
click at [154, 338] on input "706306722898270" at bounding box center [282, 332] width 512 height 26
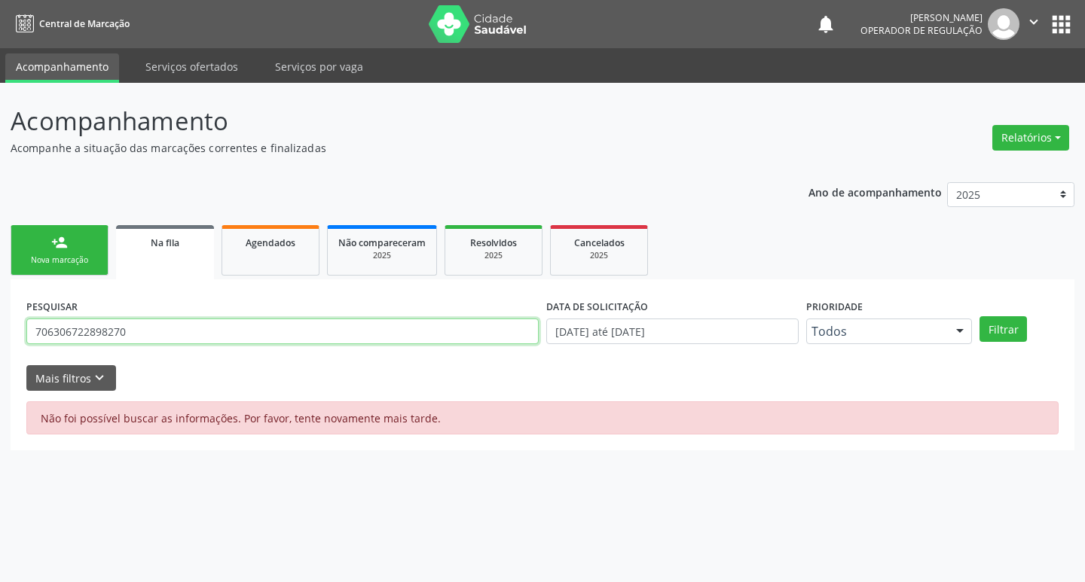
click at [154, 338] on input "706306722898270" at bounding box center [282, 332] width 512 height 26
